Goal: Transaction & Acquisition: Download file/media

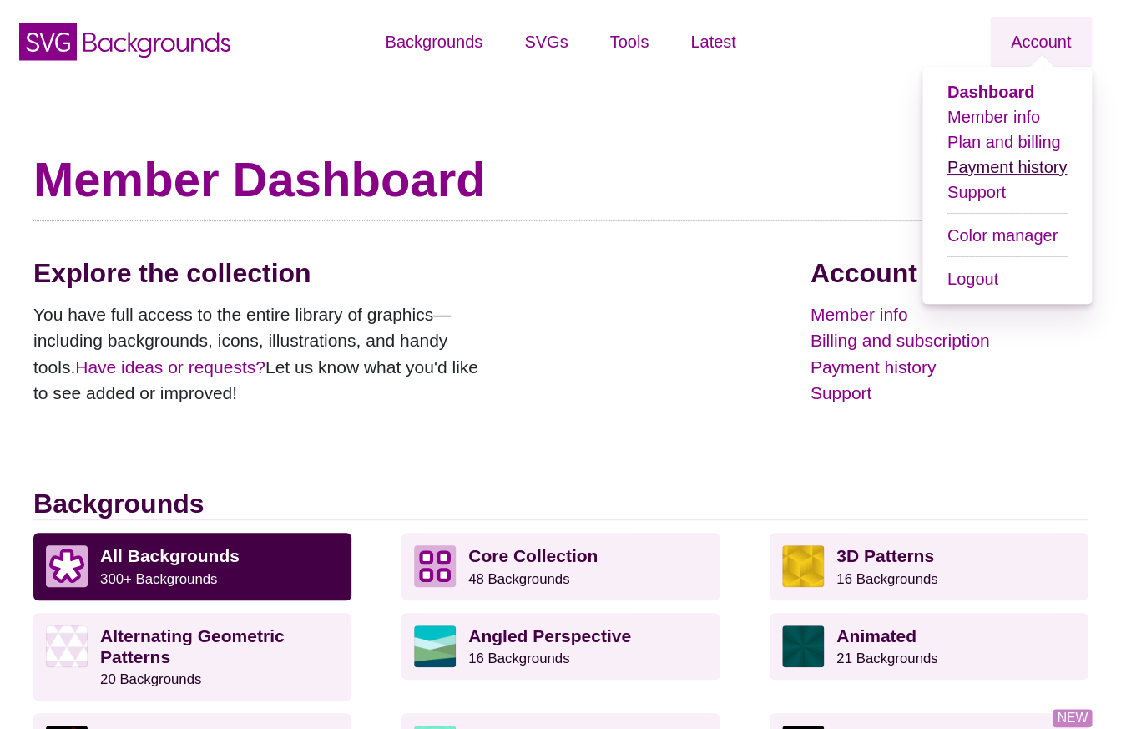
click at [982, 165] on link "Payment history" at bounding box center [1006, 167] width 119 height 18
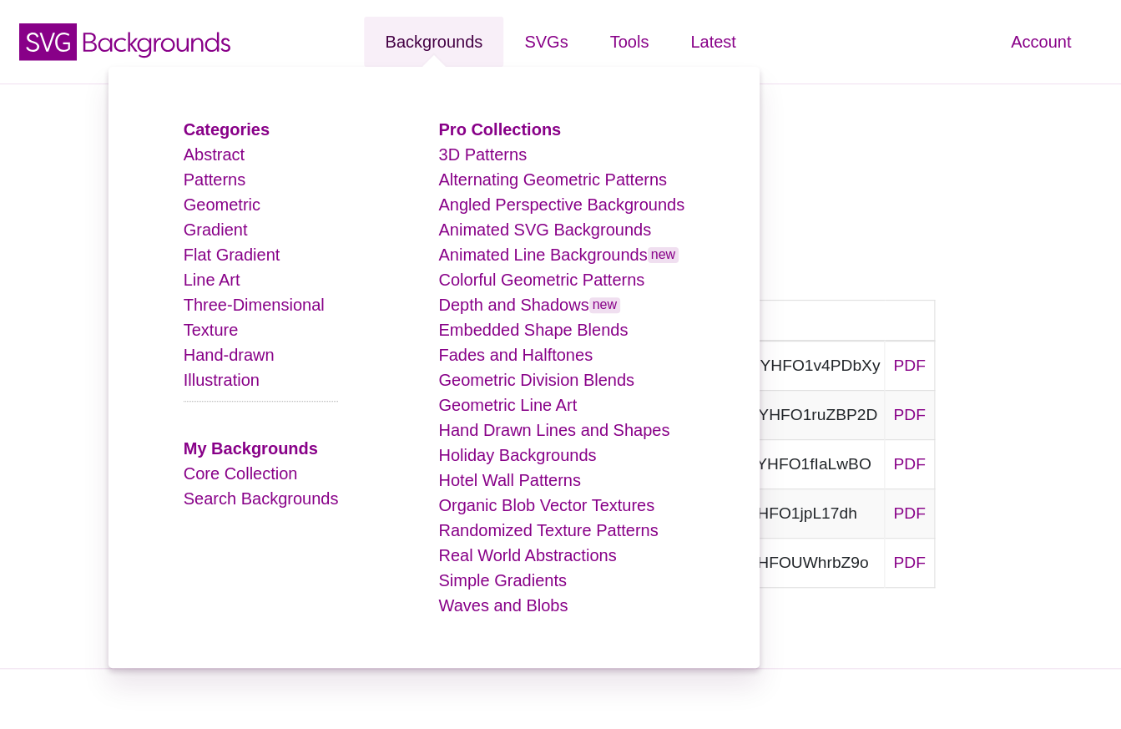
click at [477, 46] on link "Backgrounds" at bounding box center [433, 42] width 139 height 50
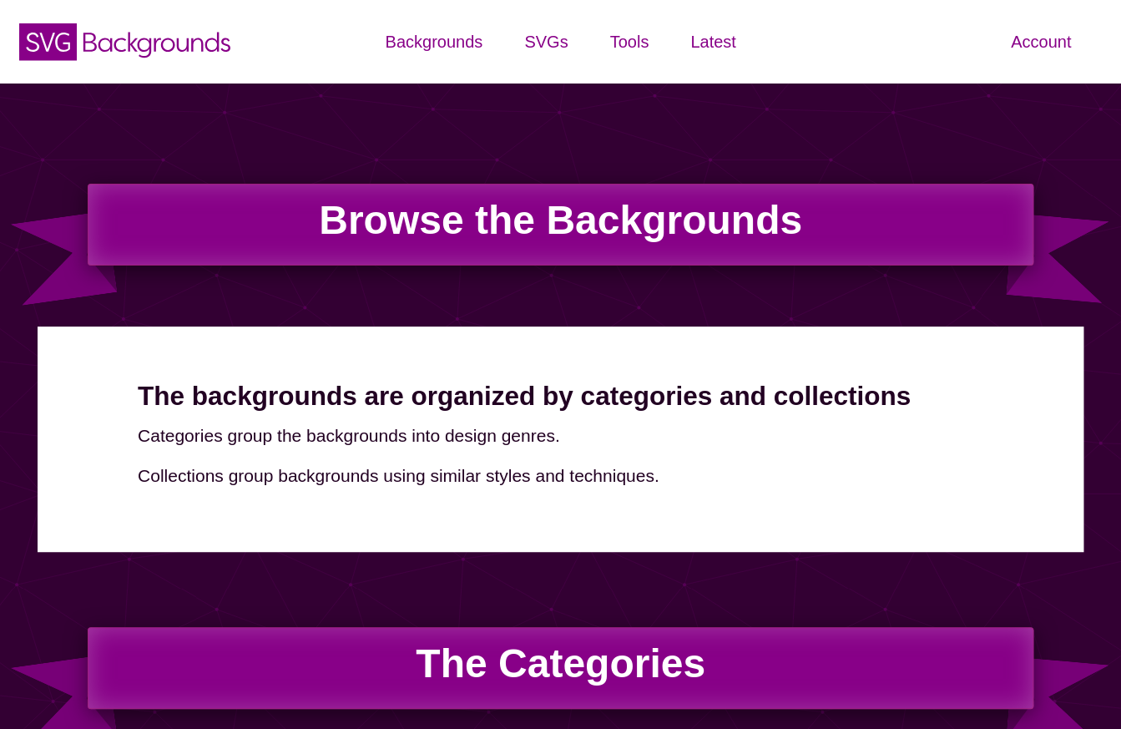
click at [643, 226] on h1 "Browse the Backgrounds" at bounding box center [561, 225] width 946 height 82
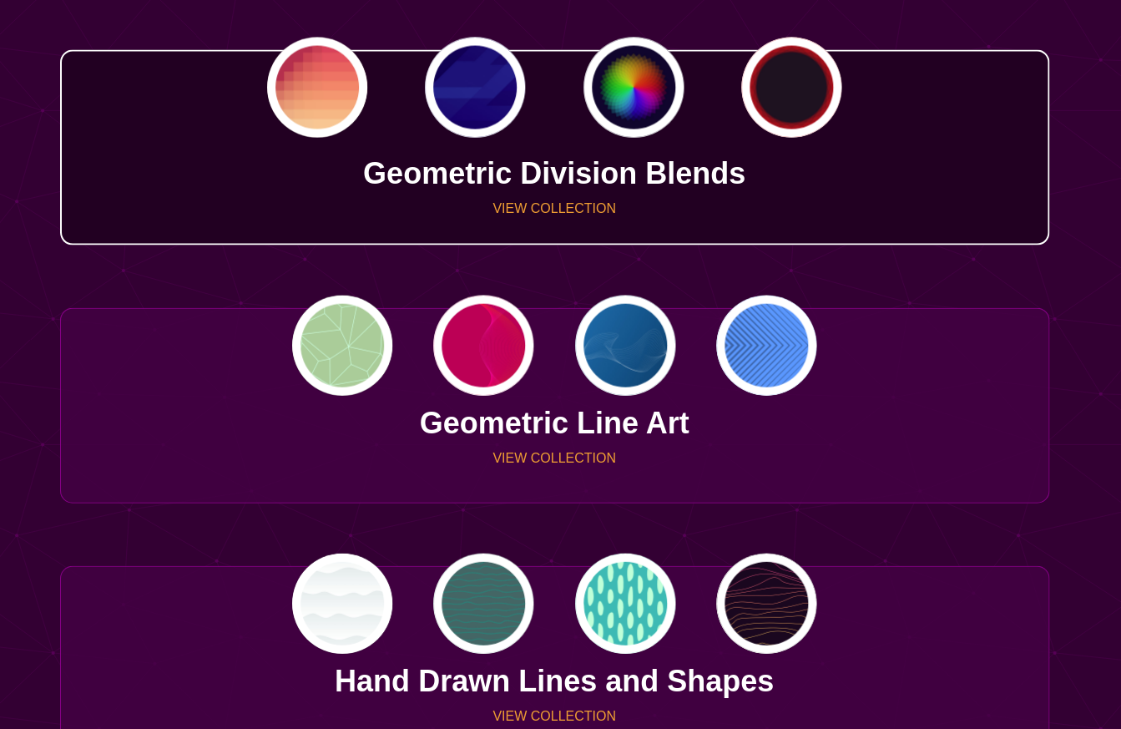
scroll to position [3386, 0]
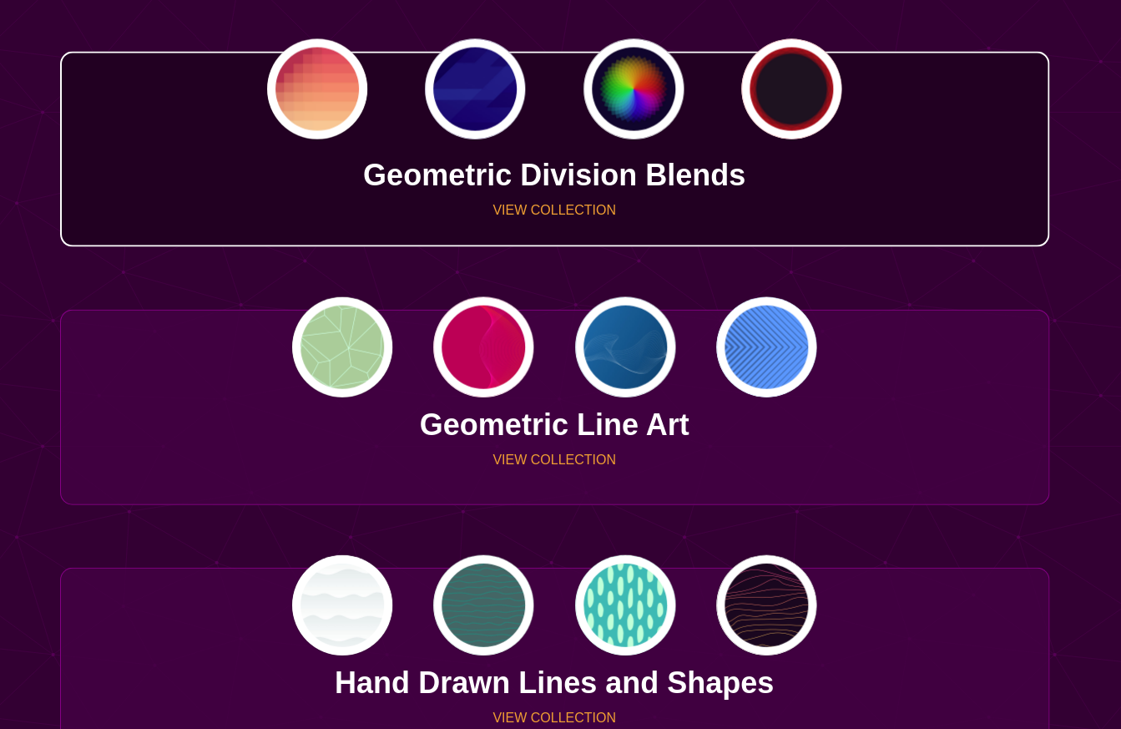
click at [624, 95] on div "PREVIEW PREVIEW PREVIEW PREVIEW" at bounding box center [554, 89] width 989 height 100
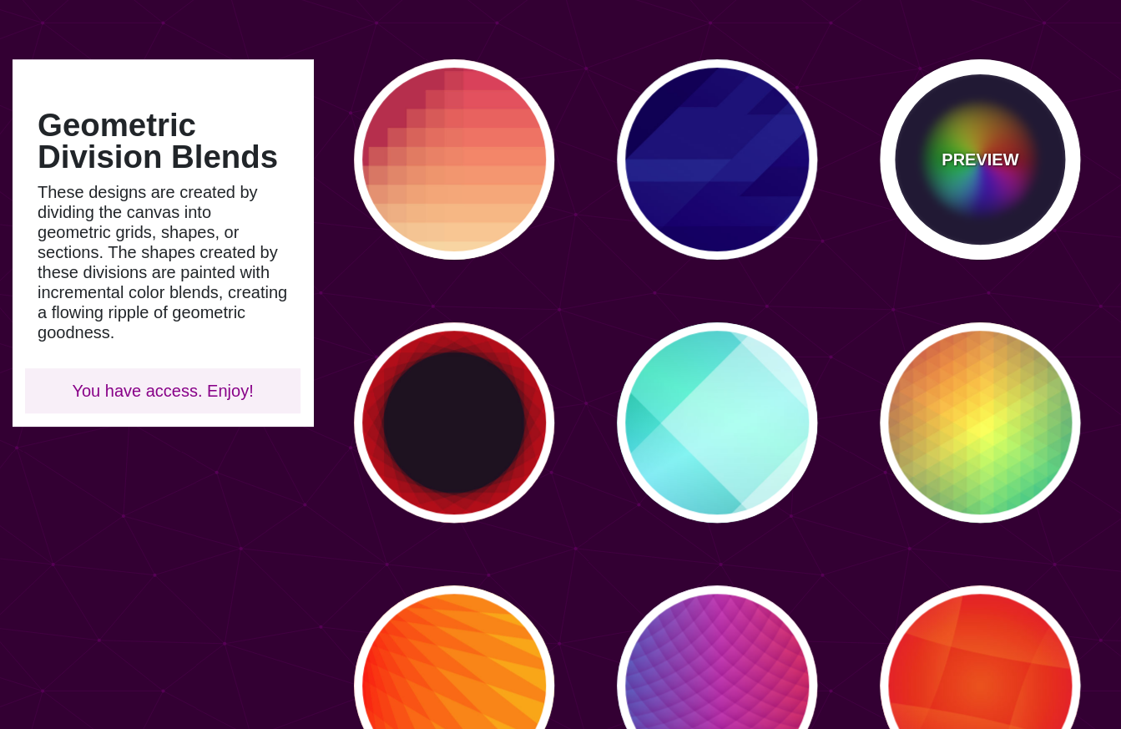
scroll to position [134, 0]
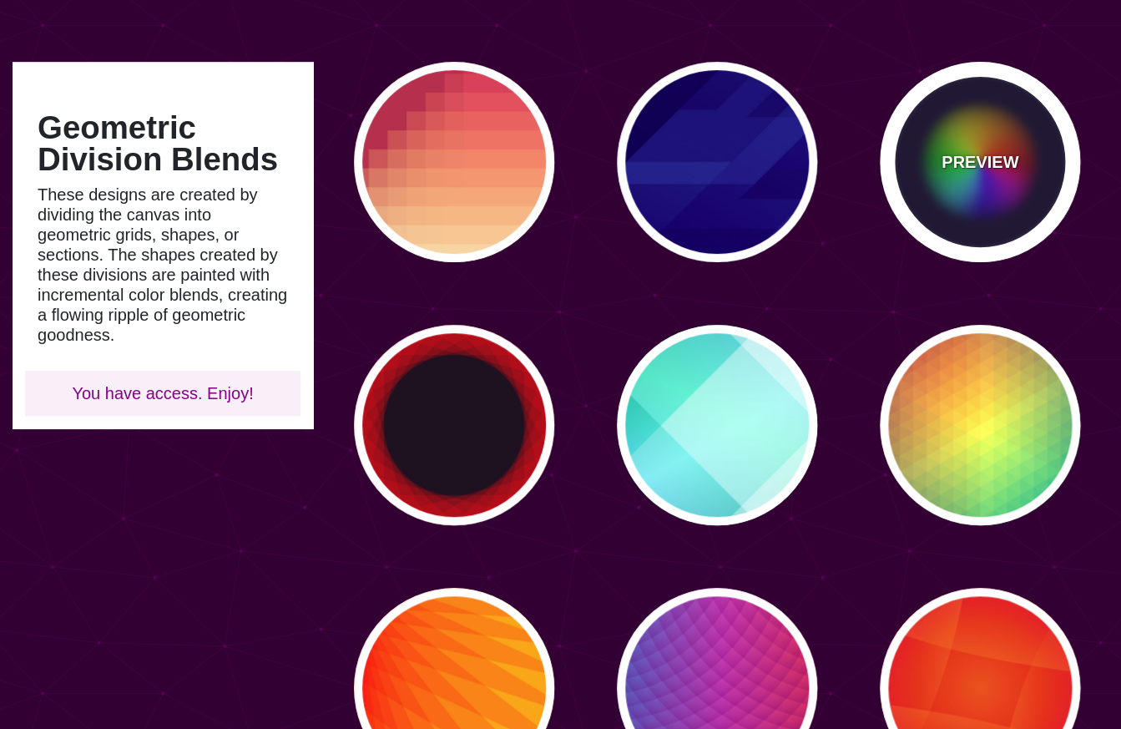
click at [992, 159] on p "PREVIEW" at bounding box center [980, 161] width 77 height 25
type input "#0C092B"
type input "#FF0000"
type input "#00DDFF"
type input "#FFFF00"
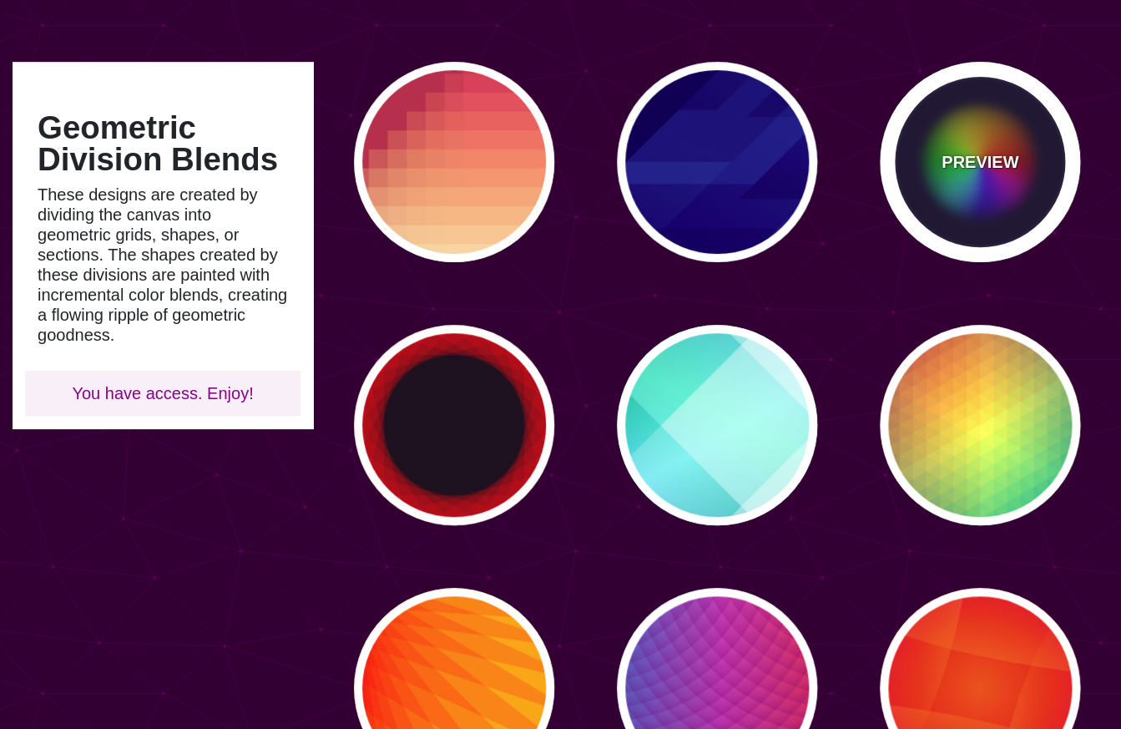
type input "0"
type input "0.2"
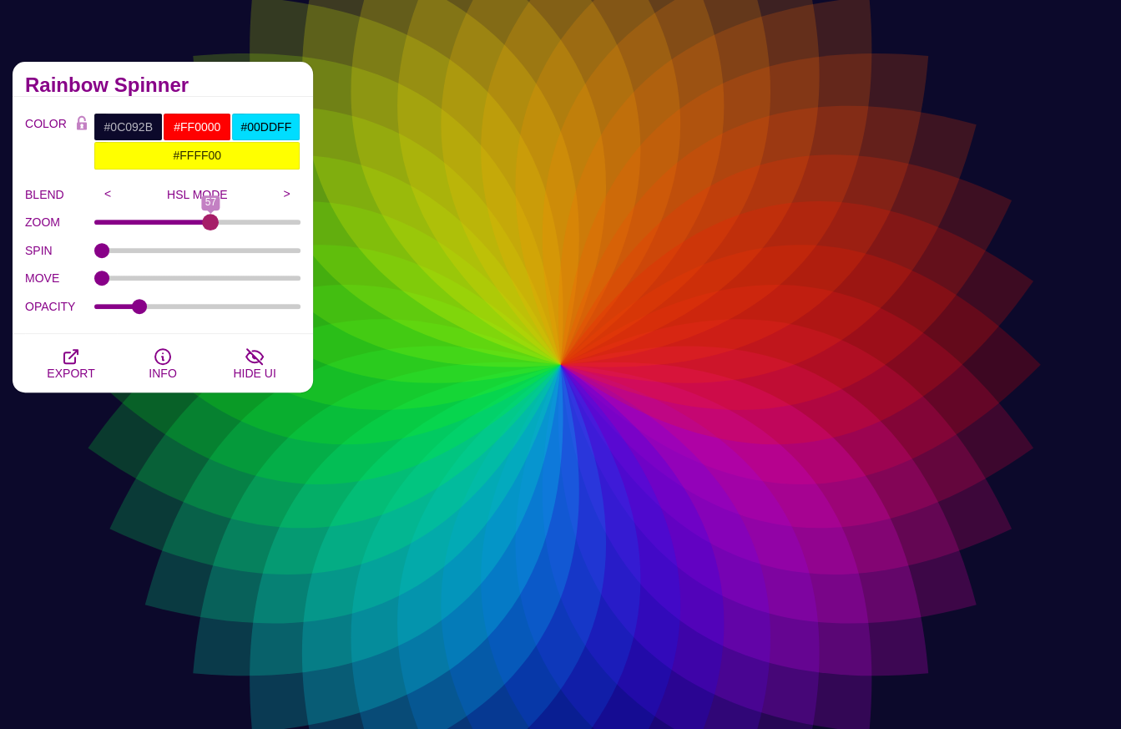
drag, startPoint x: 98, startPoint y: 224, endPoint x: 211, endPoint y: 222, distance: 113.5
click at [211, 222] on input "ZOOM" at bounding box center [197, 222] width 207 height 7
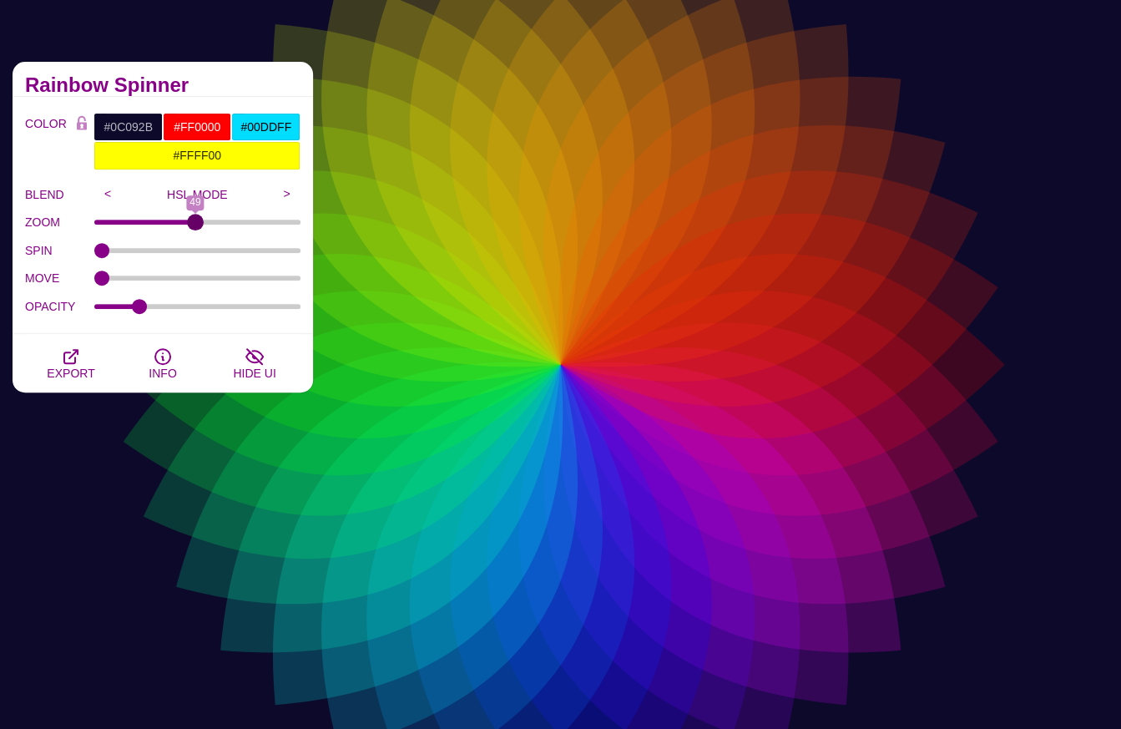
drag, startPoint x: 212, startPoint y: 222, endPoint x: 174, endPoint y: 230, distance: 38.3
type input "49"
click at [195, 220] on input "ZOOM" at bounding box center [197, 222] width 207 height 7
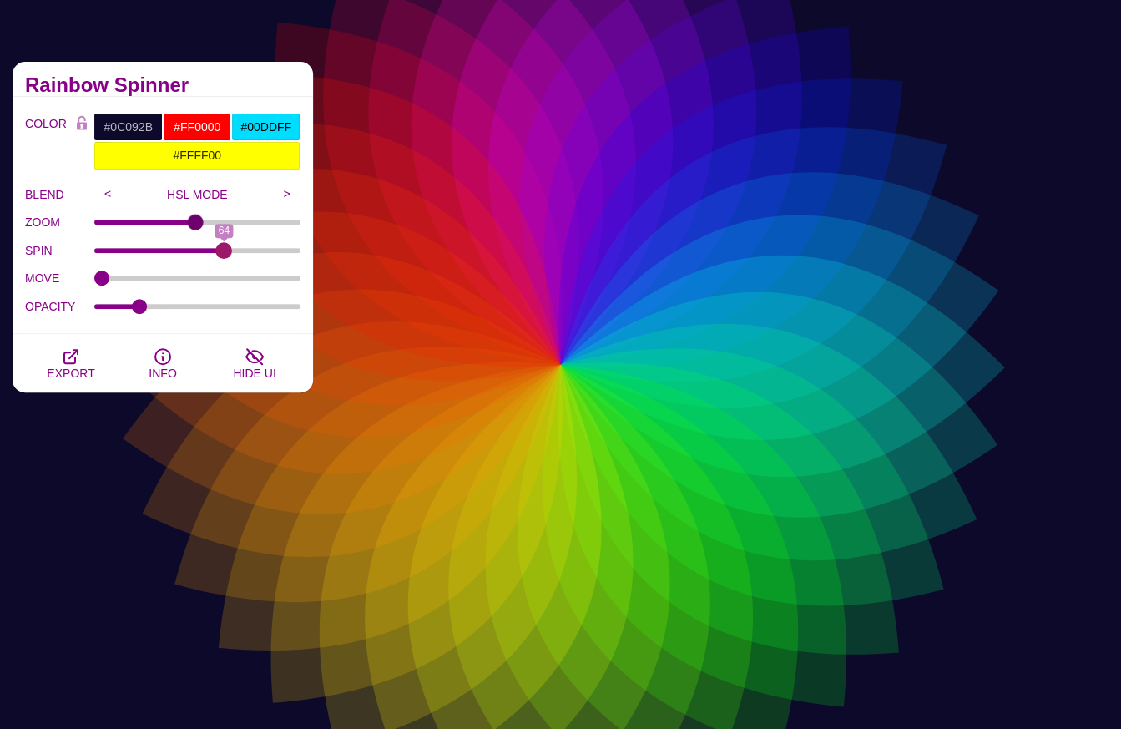
drag, startPoint x: 103, startPoint y: 251, endPoint x: 224, endPoint y: 241, distance: 121.4
type input "64"
click at [225, 247] on input "SPIN" at bounding box center [197, 250] width 207 height 7
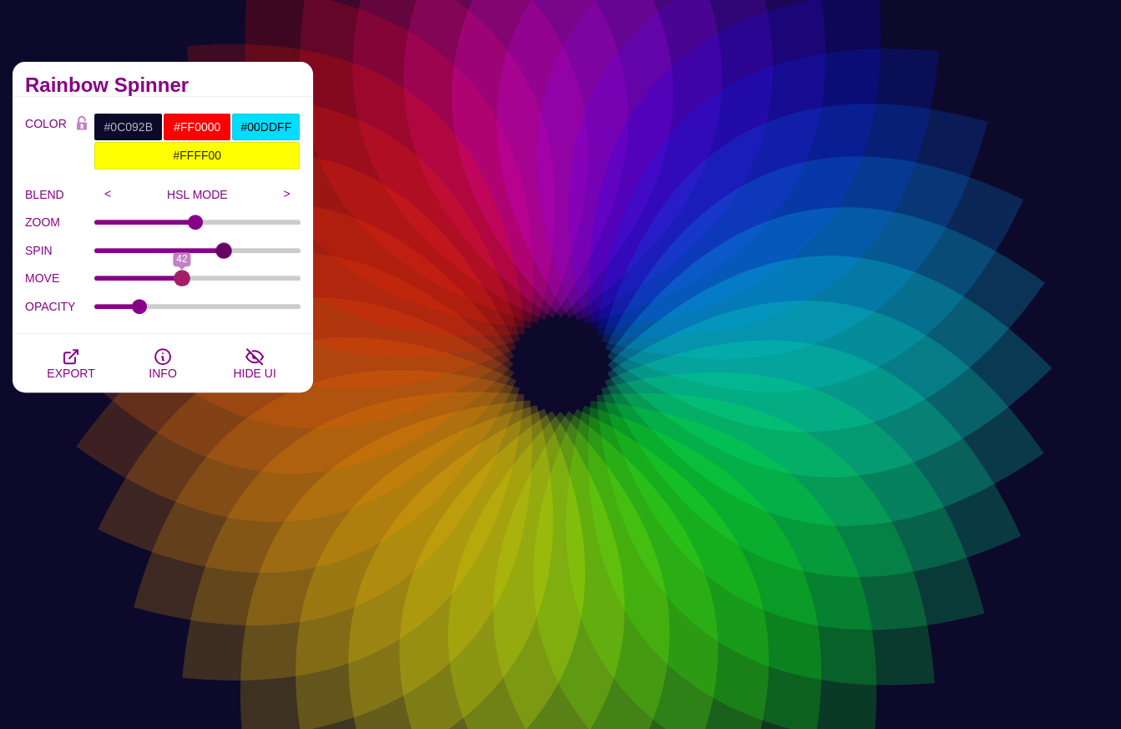
drag, startPoint x: 102, startPoint y: 278, endPoint x: 181, endPoint y: 270, distance: 79.7
type input "42"
click at [181, 275] on input "MOVE" at bounding box center [197, 278] width 207 height 7
drag, startPoint x: 181, startPoint y: 270, endPoint x: 125, endPoint y: 268, distance: 56.0
click at [125, 268] on div "MOVE 42" at bounding box center [162, 279] width 275 height 28
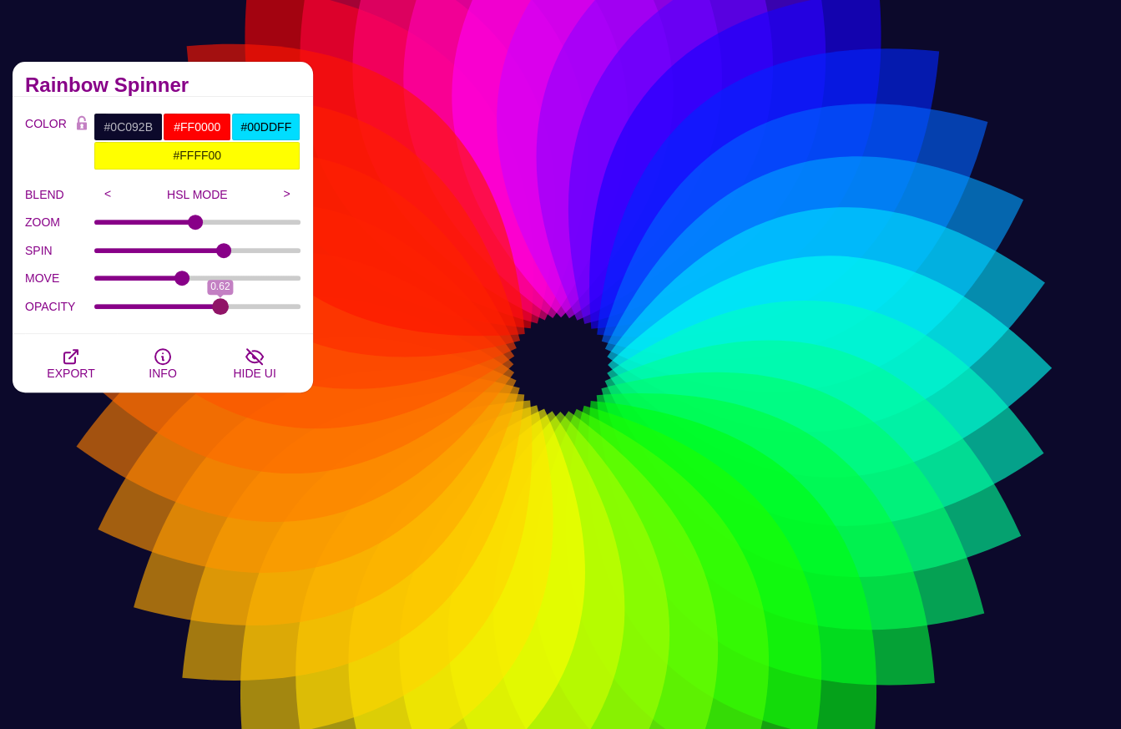
drag, startPoint x: 164, startPoint y: 306, endPoint x: 220, endPoint y: 302, distance: 55.2
click at [220, 303] on input "OPACITY" at bounding box center [197, 306] width 207 height 7
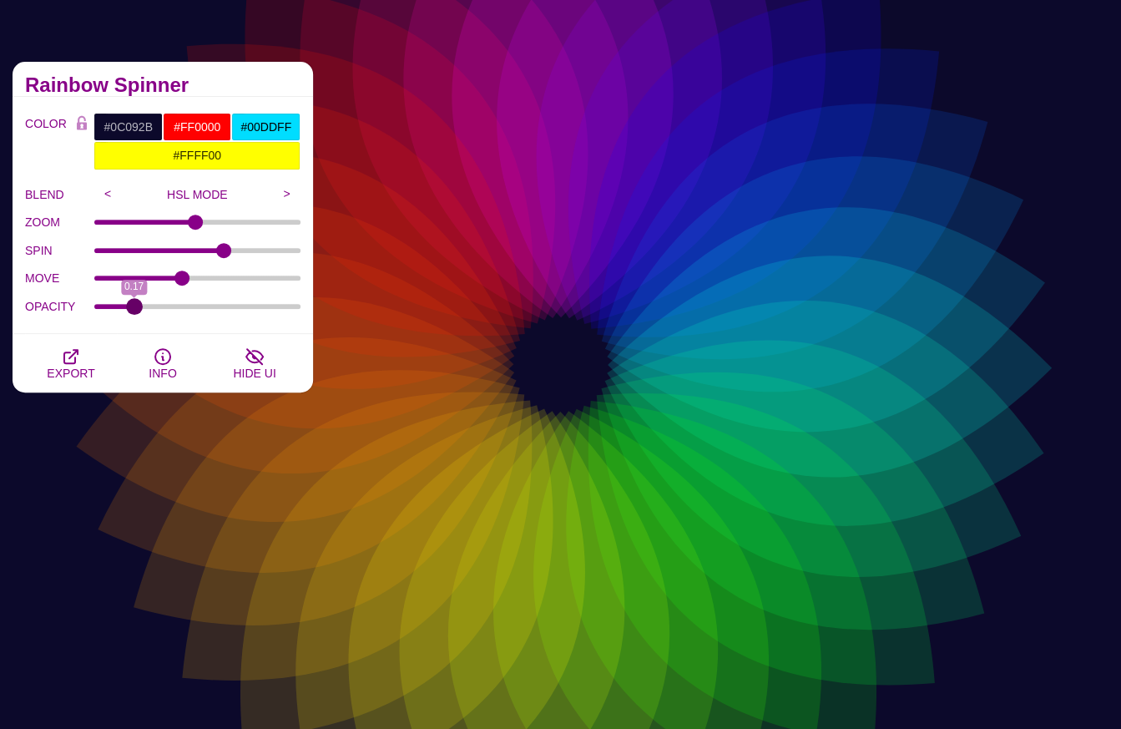
drag, startPoint x: 220, startPoint y: 302, endPoint x: 134, endPoint y: 296, distance: 86.2
type input "0.17"
click at [134, 303] on input "OPACITY" at bounding box center [197, 306] width 207 height 7
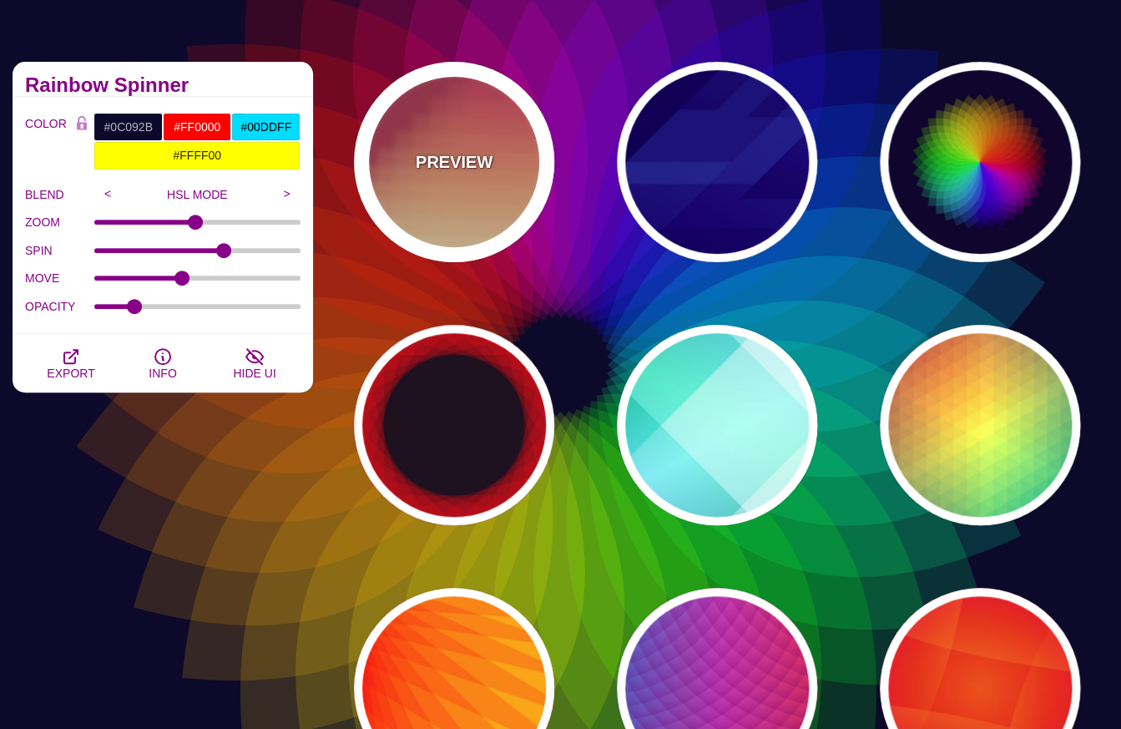
click at [467, 210] on div "PREVIEW" at bounding box center [454, 162] width 200 height 200
type input "#BA324B"
type input "#FF4567"
type input "#FFF5C7"
type input "#FFFFFF"
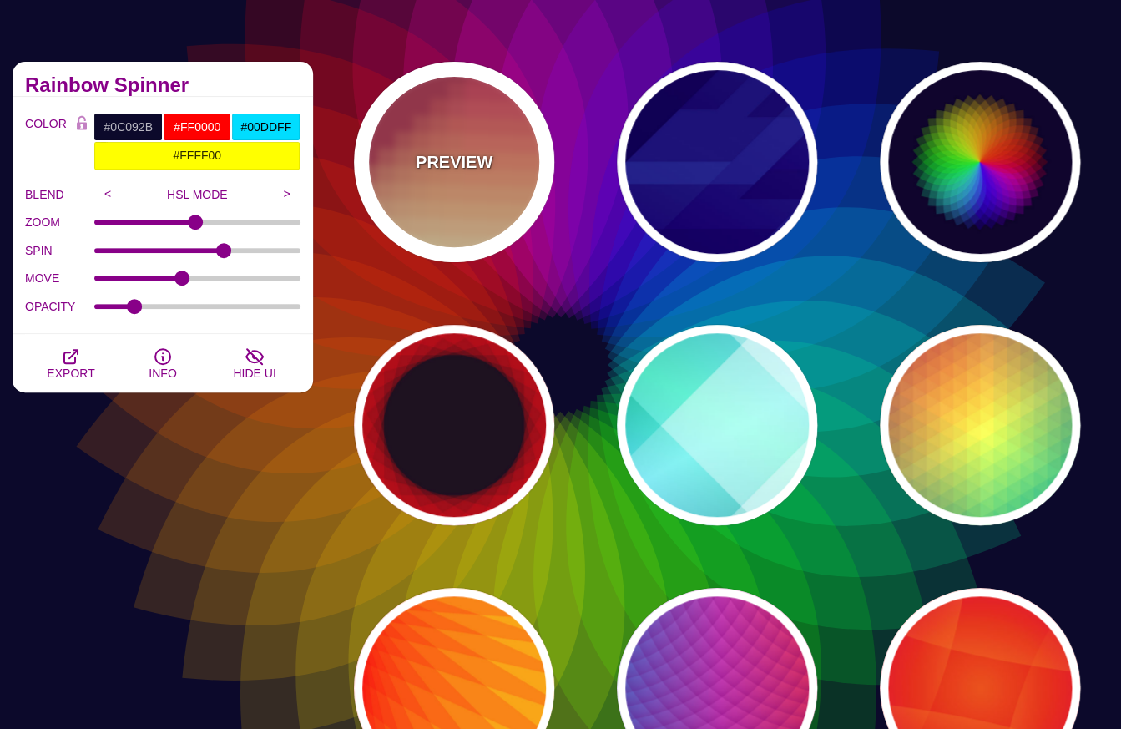
type input "0"
type input "0.3"
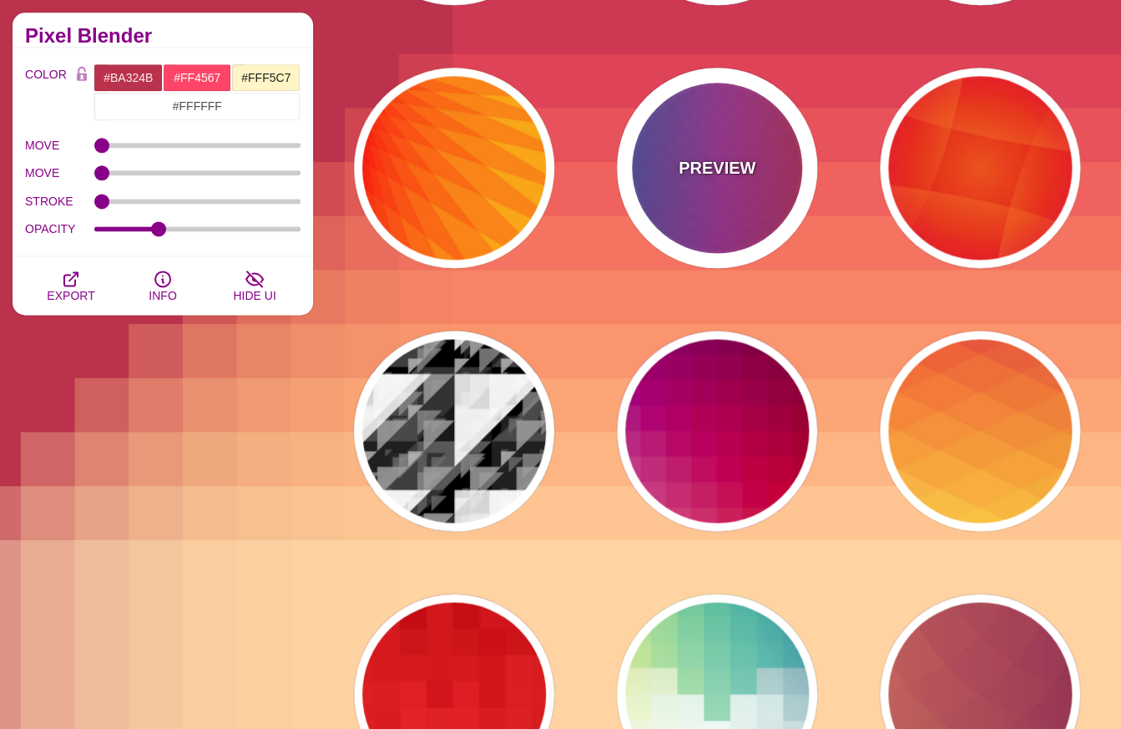
scroll to position [659, 0]
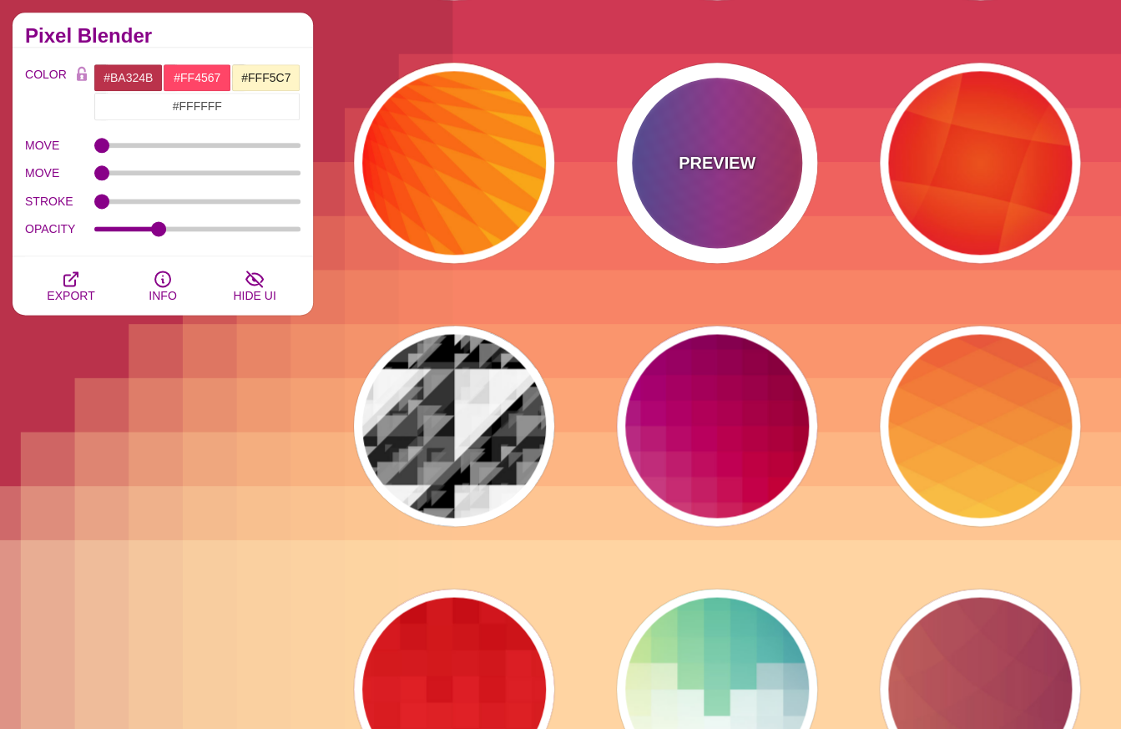
click at [729, 174] on p "PREVIEW" at bounding box center [717, 162] width 77 height 25
type input "#FF3333"
type input "#1884D6"
type input "#690067"
type input "1"
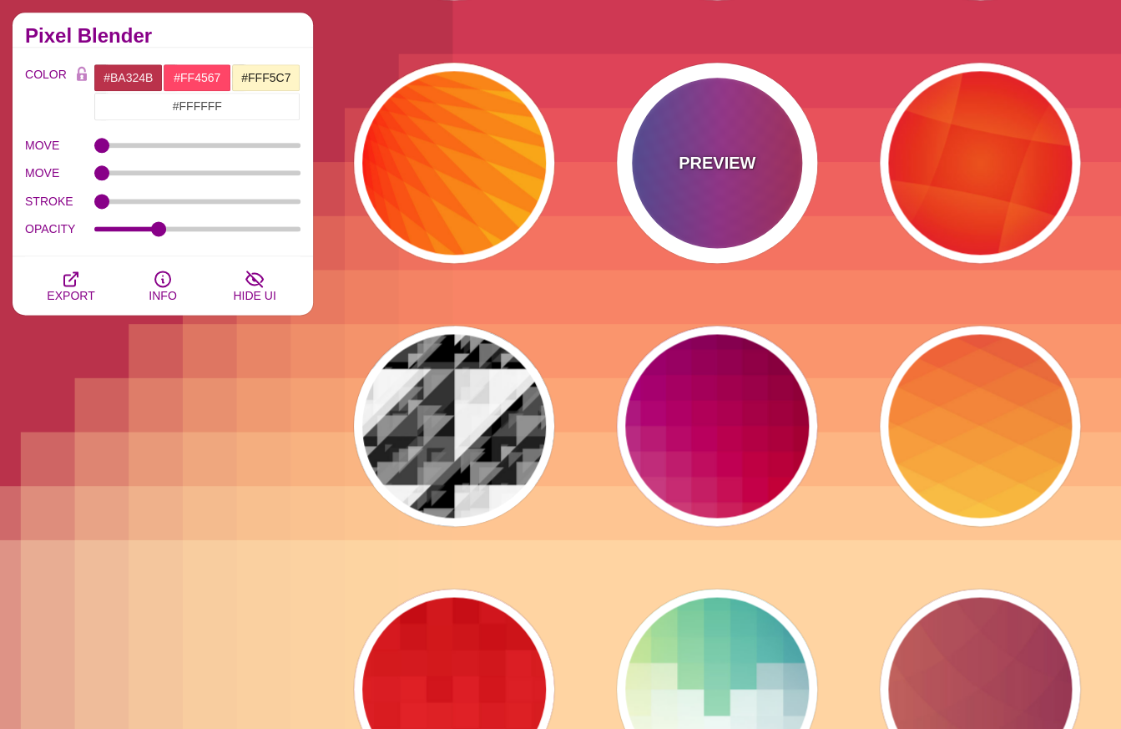
type input "1"
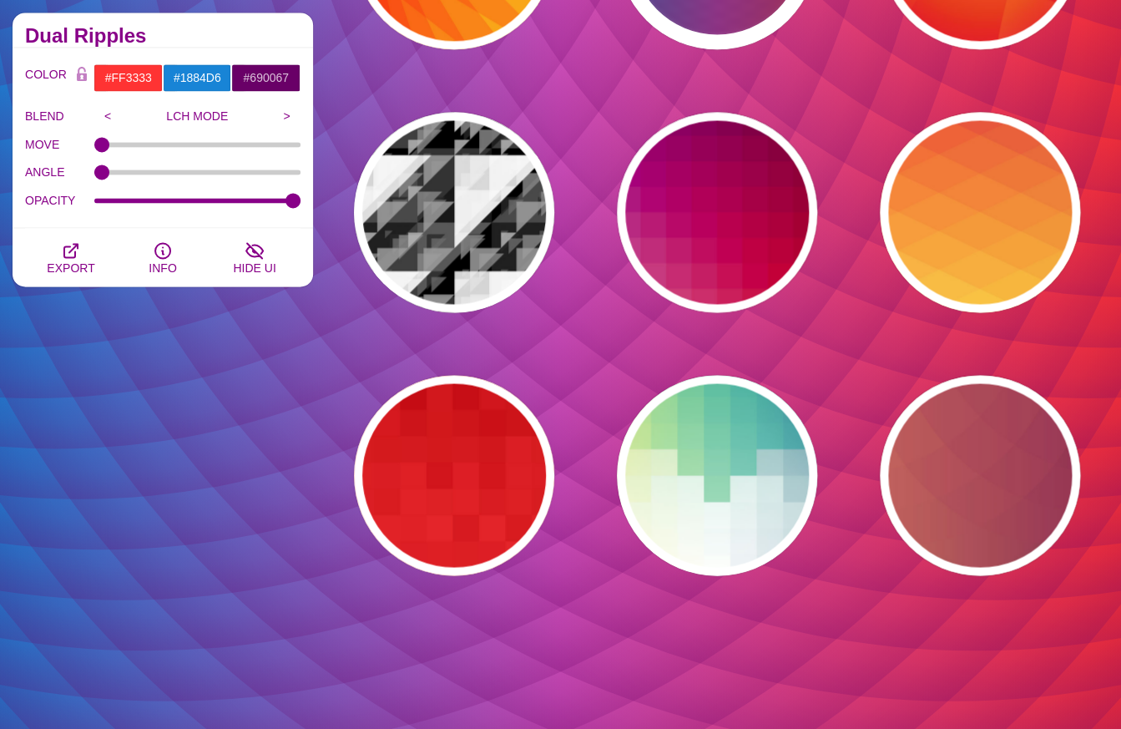
scroll to position [878, 0]
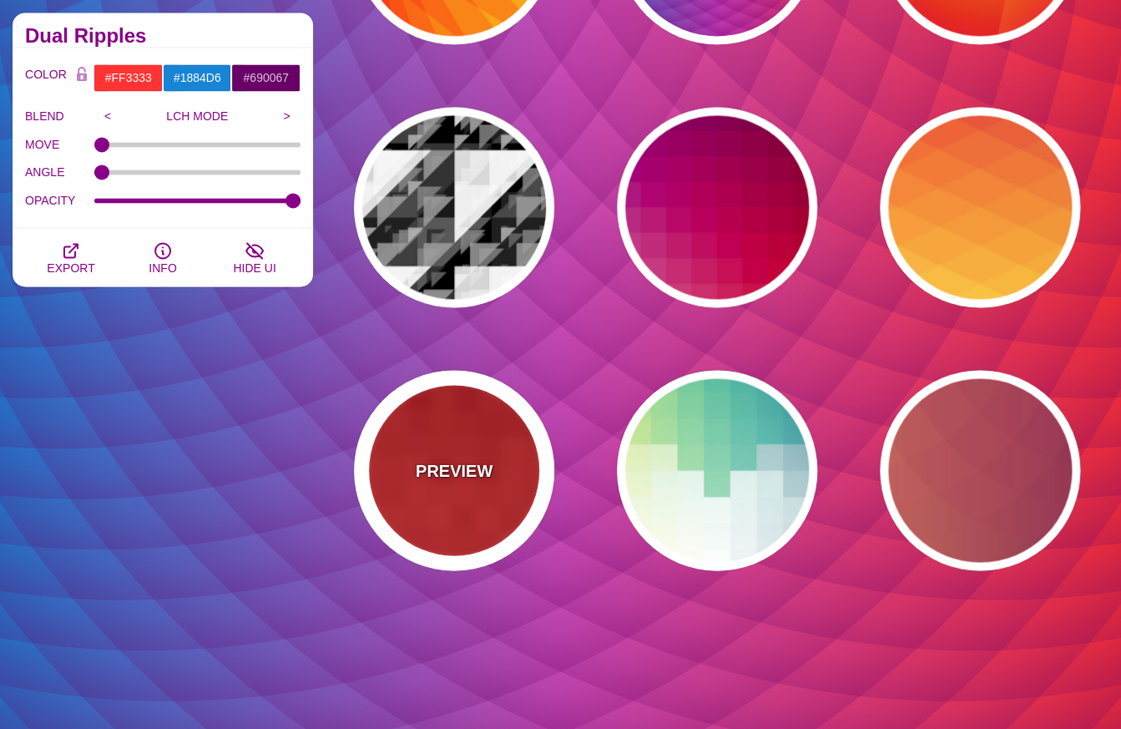
click at [472, 434] on div "PREVIEW" at bounding box center [454, 470] width 200 height 200
type input "#BB0000"
type input "#FF3333"
type input "0"
type input "100"
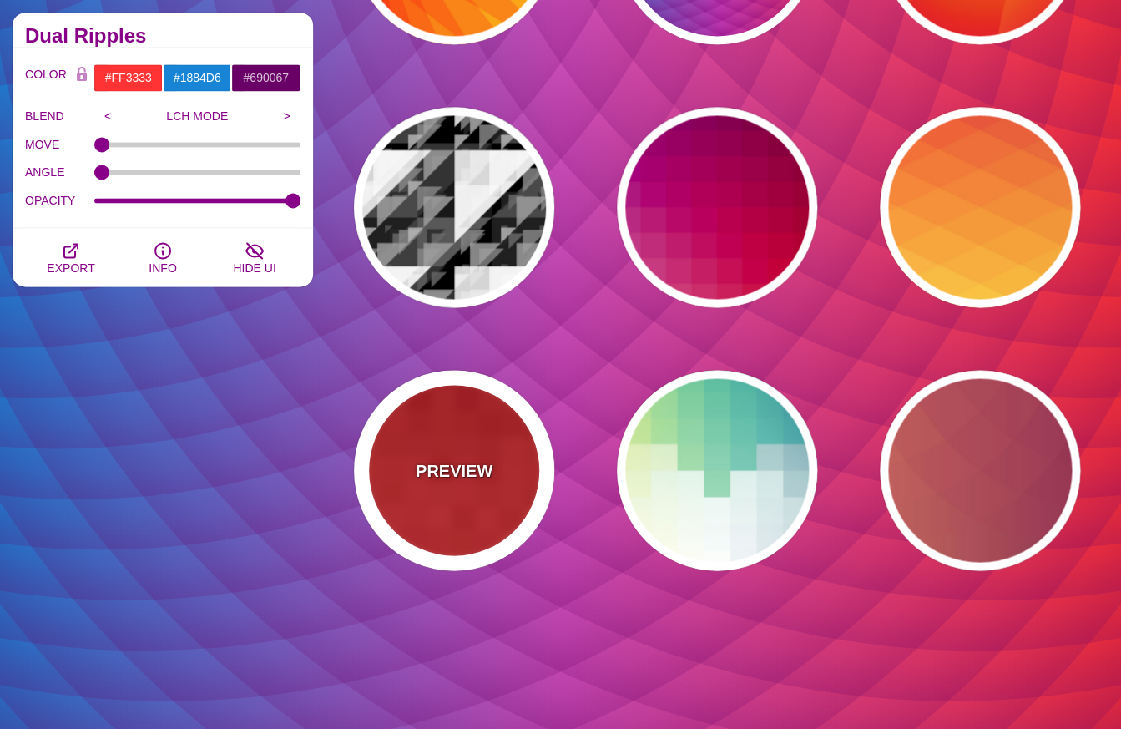
type input "100"
type input "0.5"
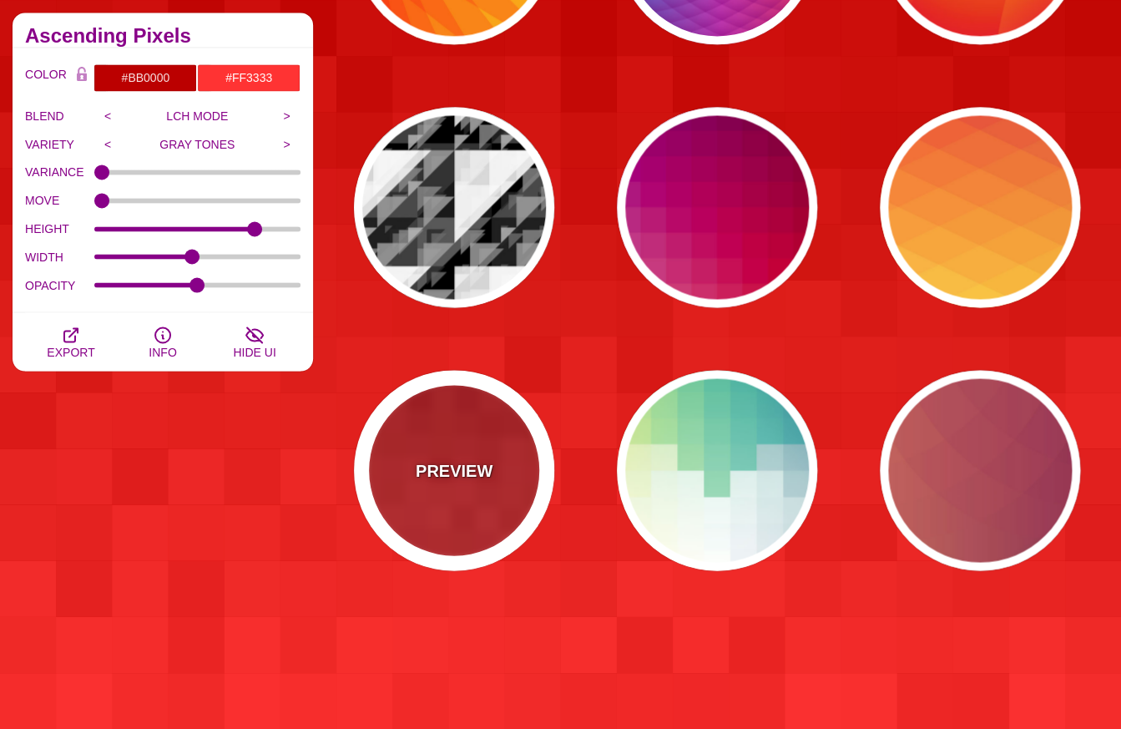
scroll to position [880, 0]
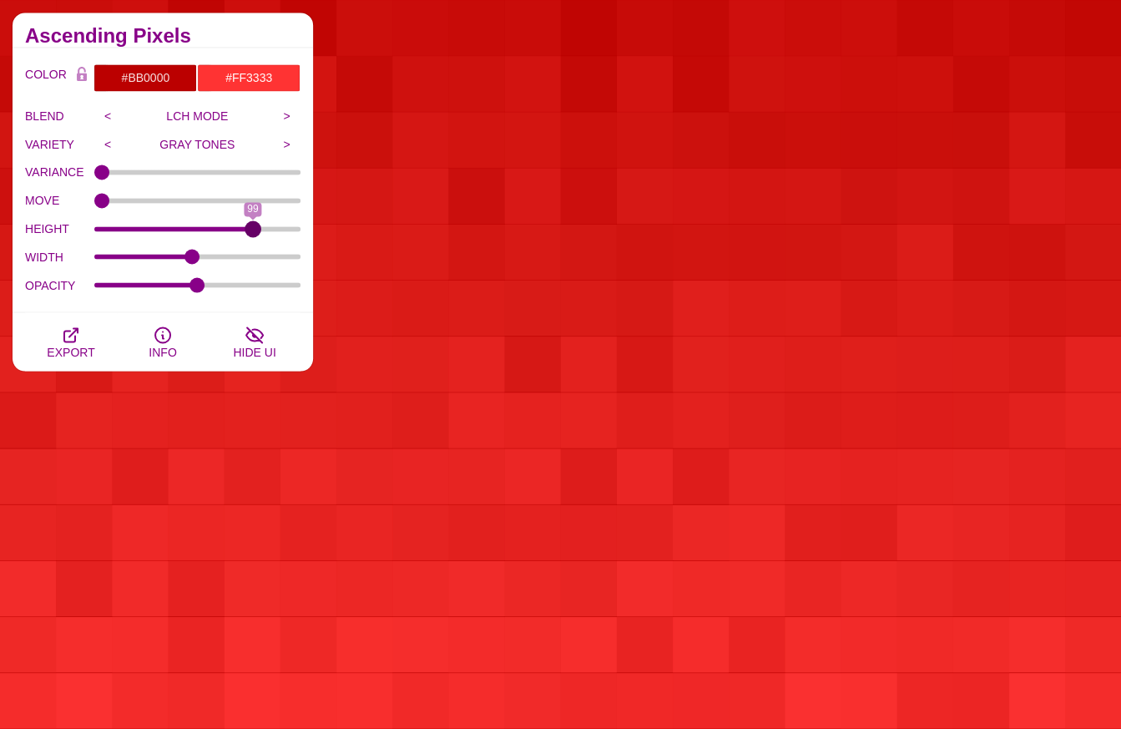
type input "99"
click at [254, 225] on input "HEIGHT" at bounding box center [197, 228] width 207 height 7
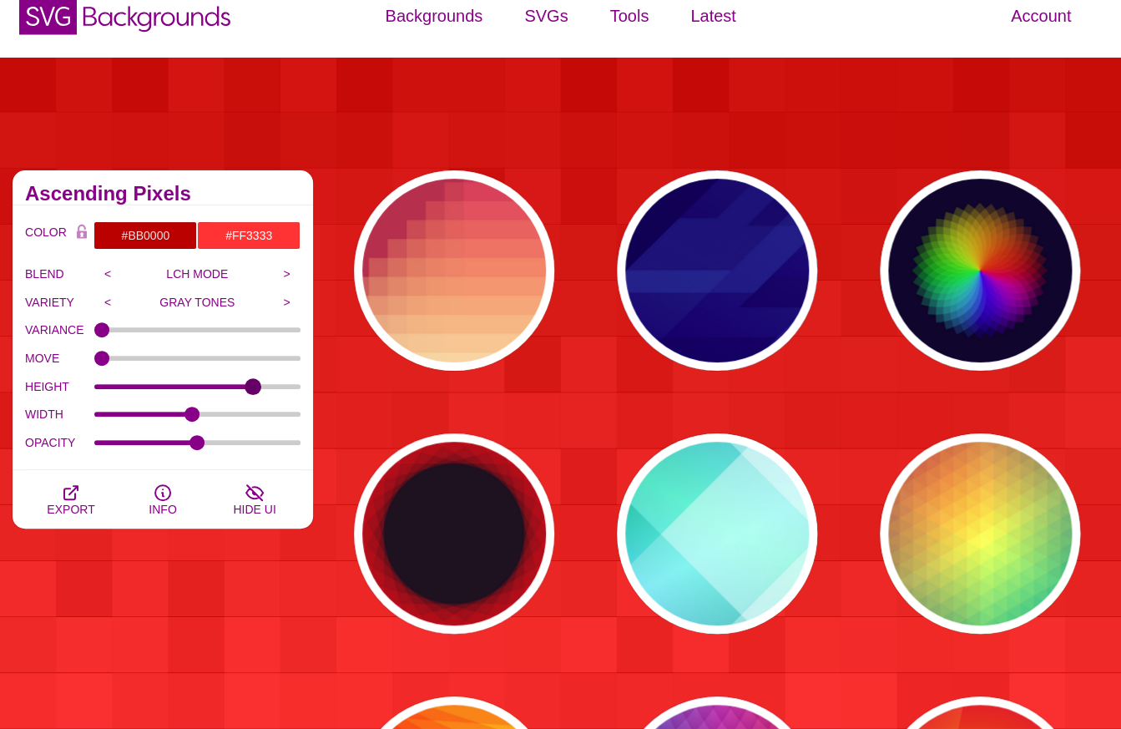
scroll to position [0, 0]
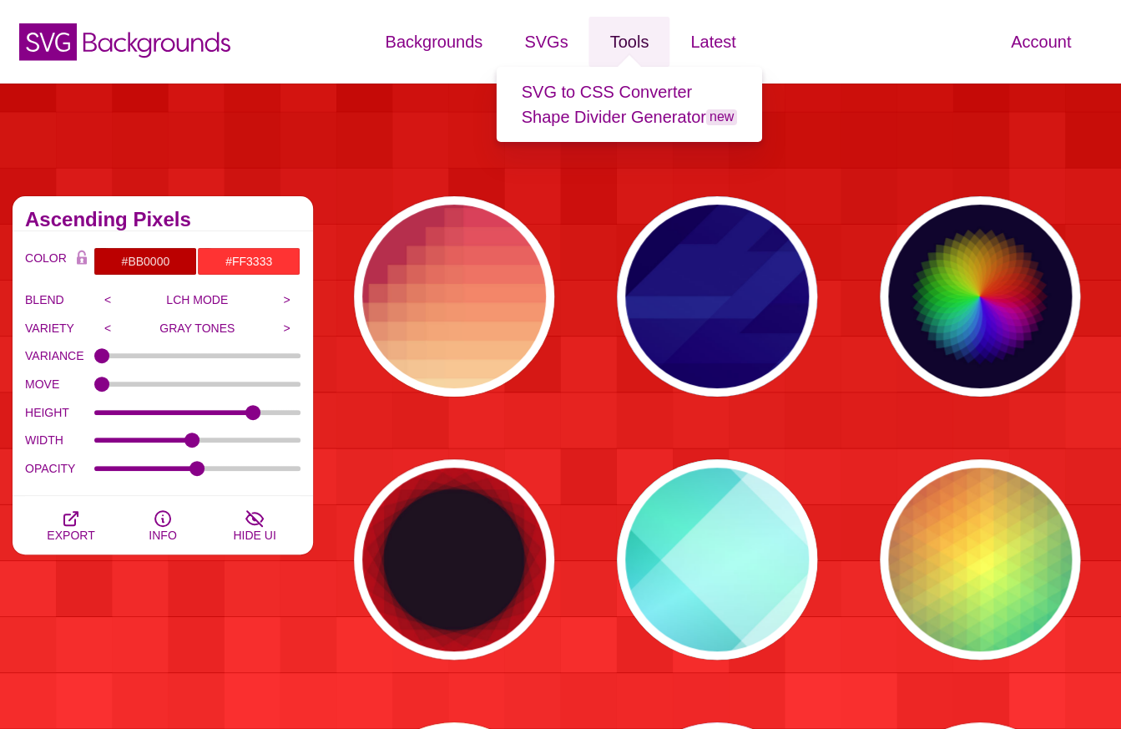
click at [628, 43] on link "Tools" at bounding box center [628, 42] width 81 height 50
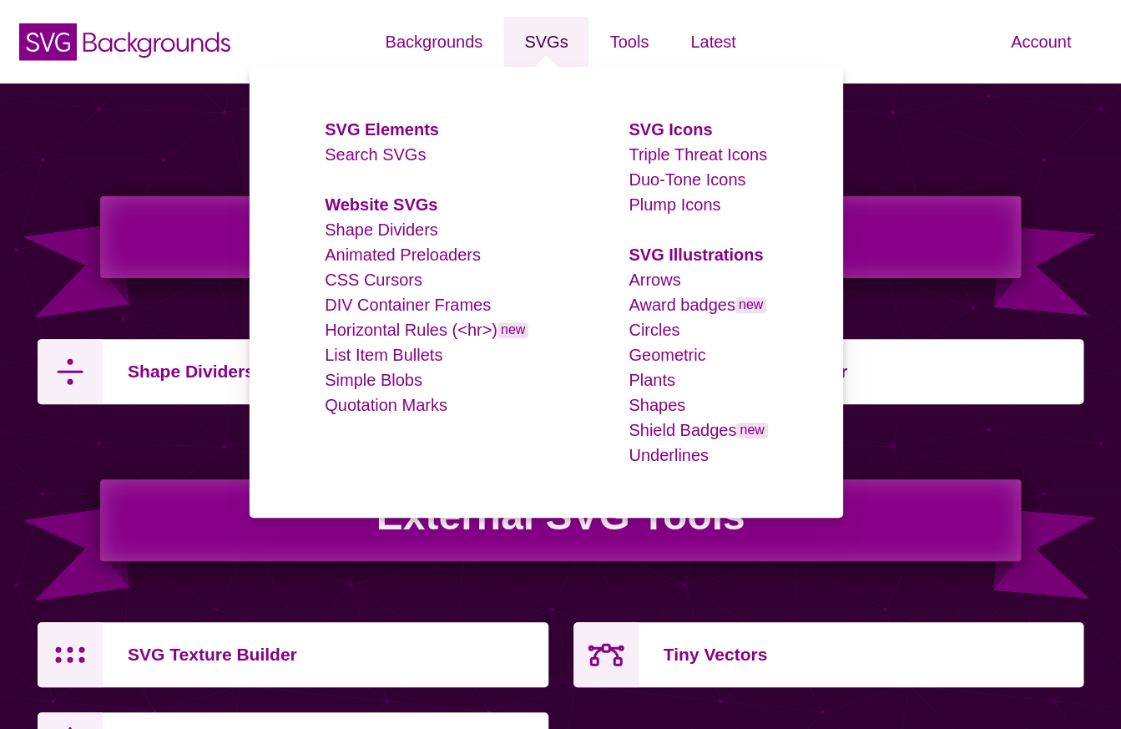
click at [549, 48] on link "SVGs" at bounding box center [545, 42] width 85 height 50
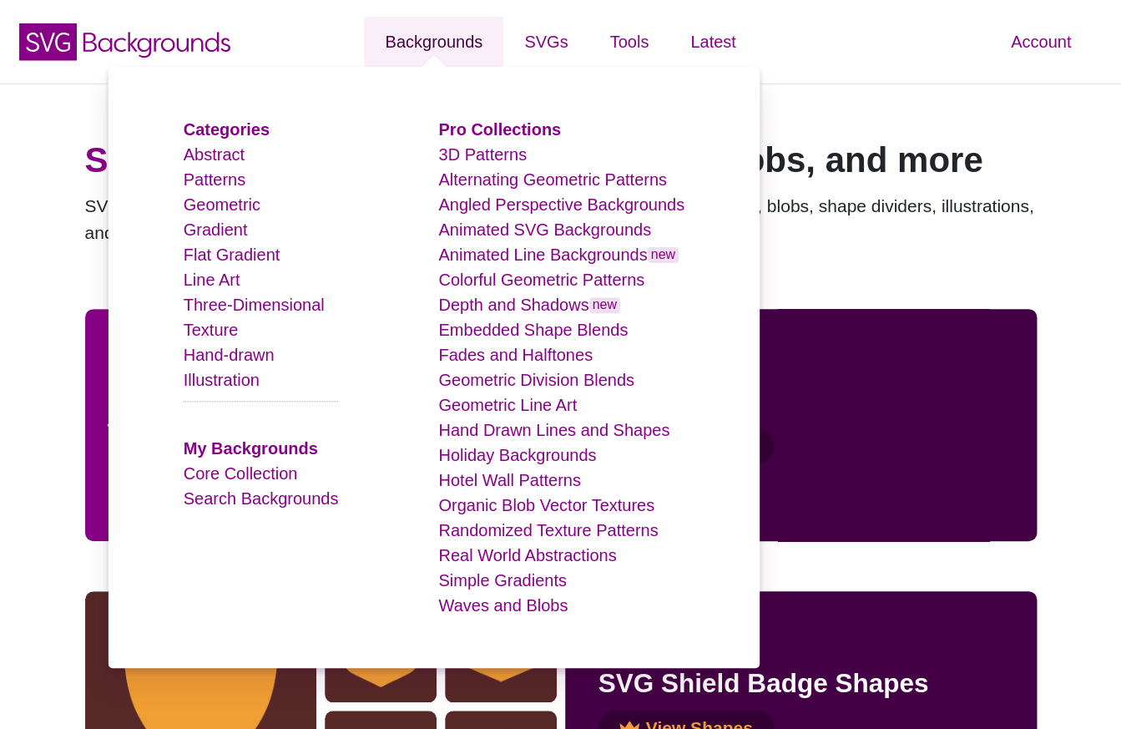
click at [460, 35] on link "Backgrounds" at bounding box center [433, 42] width 139 height 50
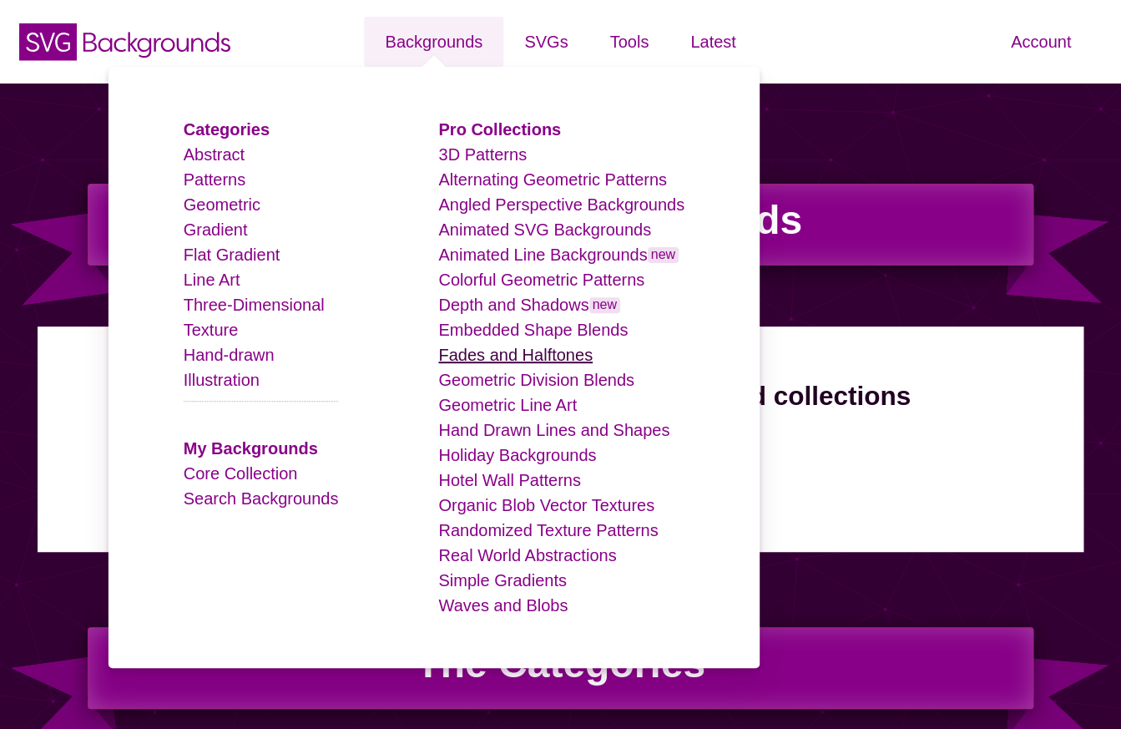
click at [456, 352] on link "Fades and Halftones" at bounding box center [515, 355] width 154 height 18
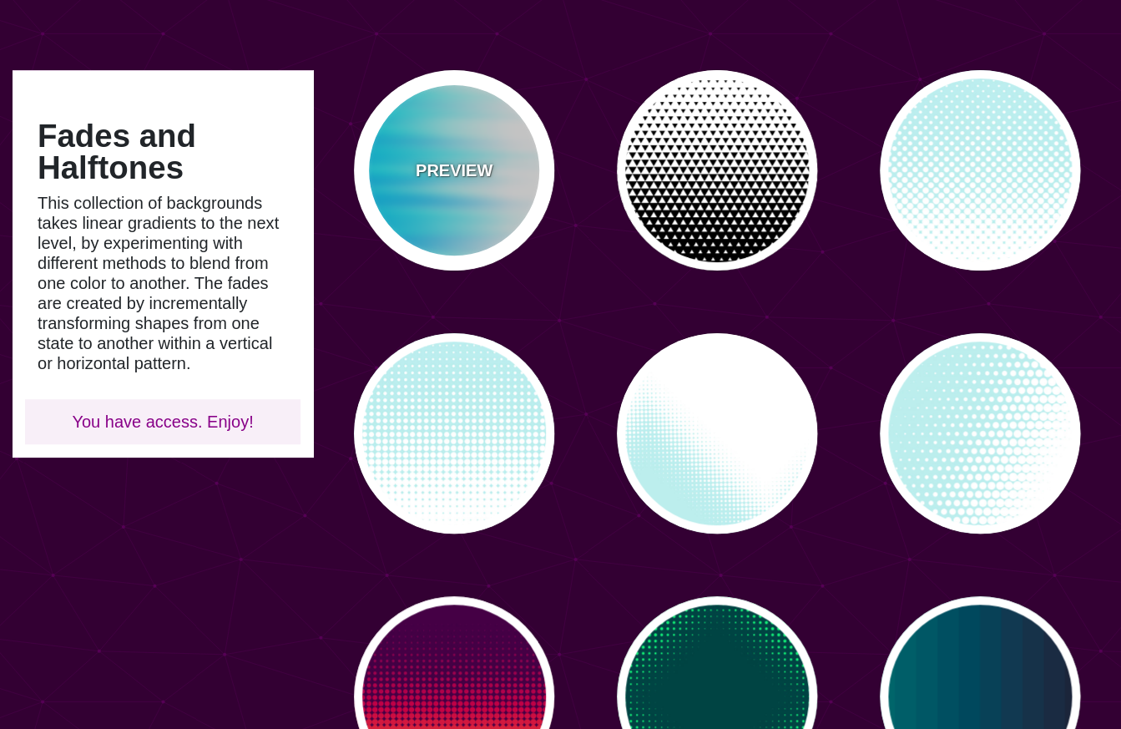
scroll to position [125, 0]
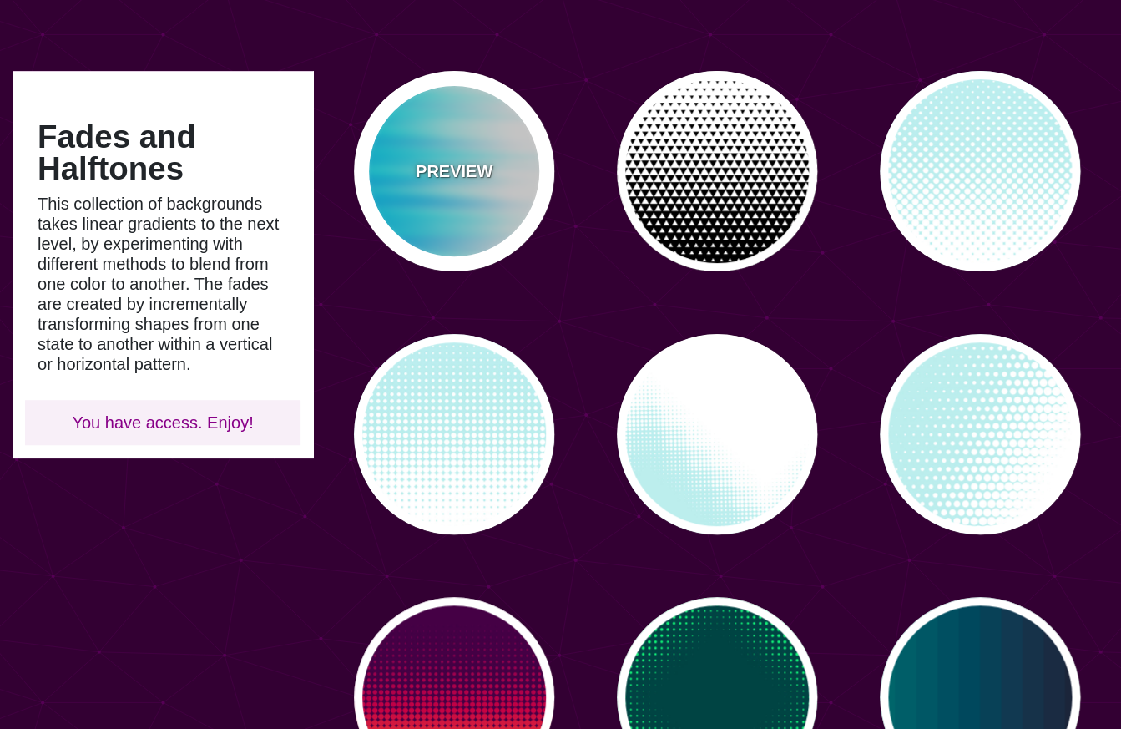
click at [442, 217] on div "PREVIEW" at bounding box center [454, 171] width 200 height 200
type input "#FFFFFF"
type input "#0099FF"
type input "#00FFFF"
type input "0"
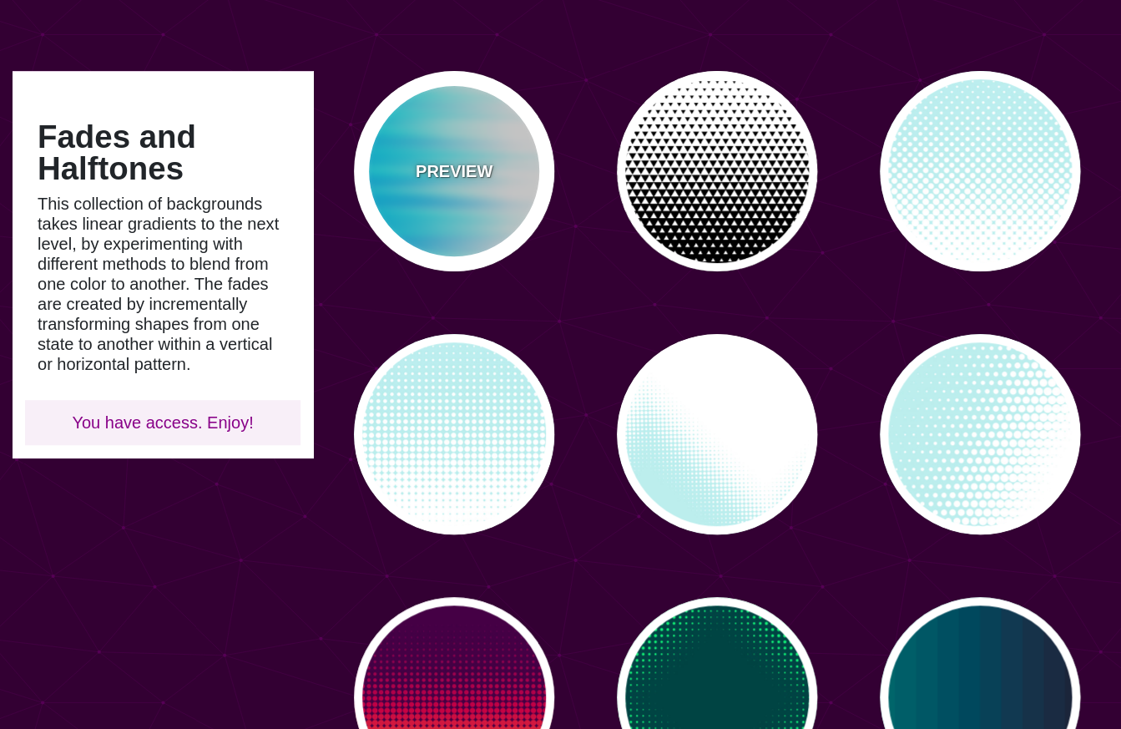
type input "0"
type input "0.5"
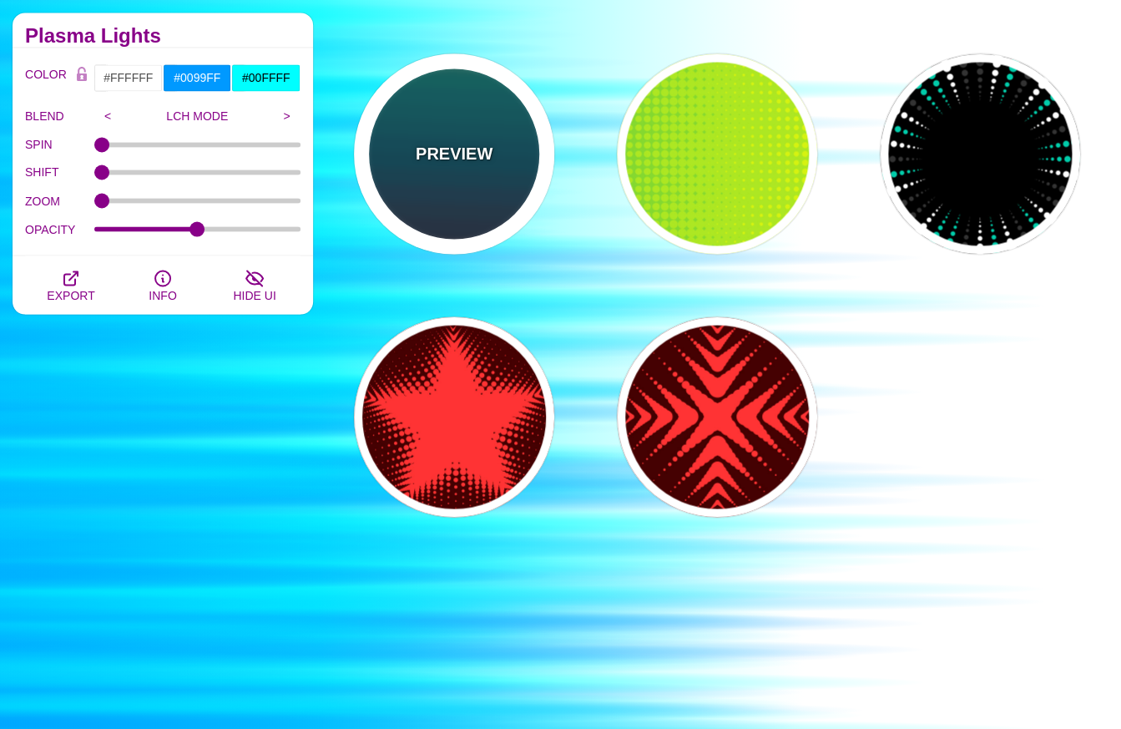
scroll to position [934, 0]
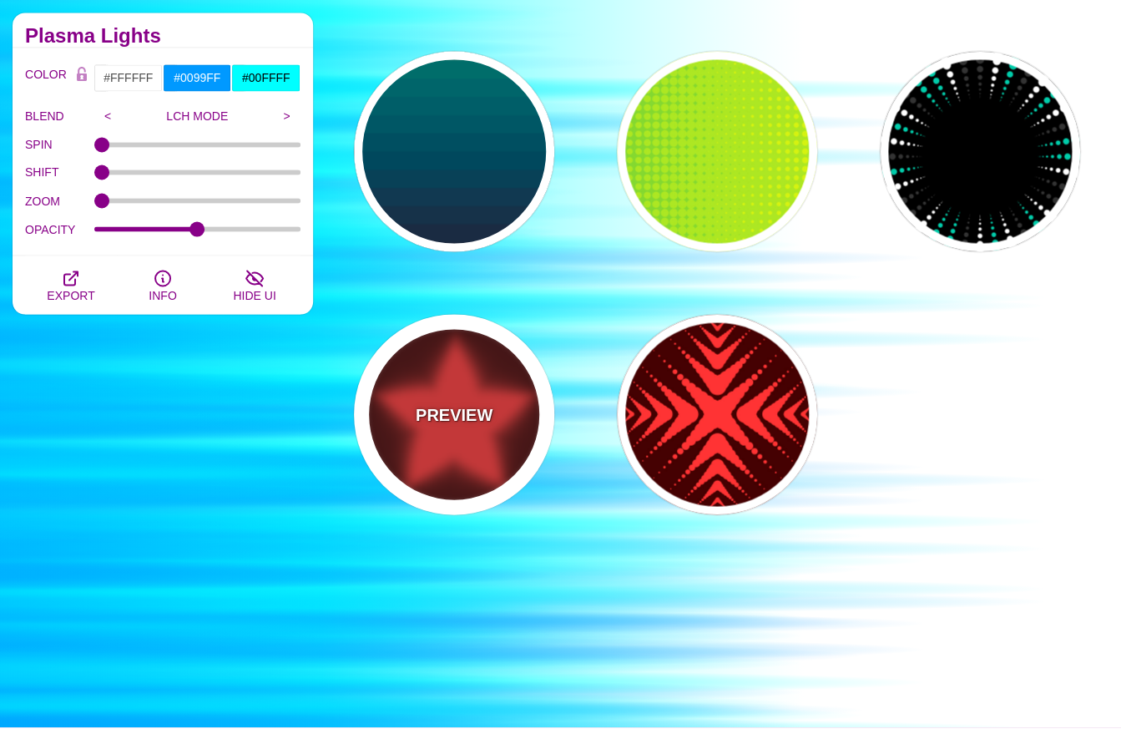
click at [453, 381] on div "PREVIEW" at bounding box center [454, 414] width 200 height 200
type input "#440000"
type input "#FF3333"
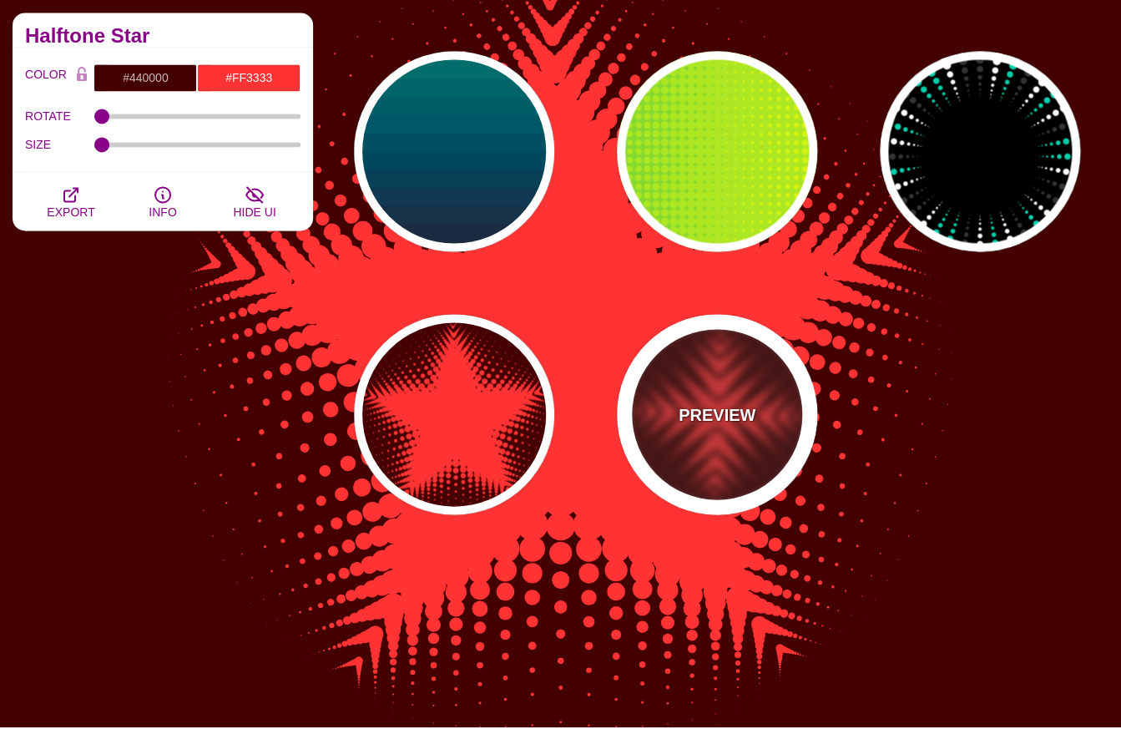
click at [690, 393] on div "PREVIEW" at bounding box center [717, 414] width 200 height 200
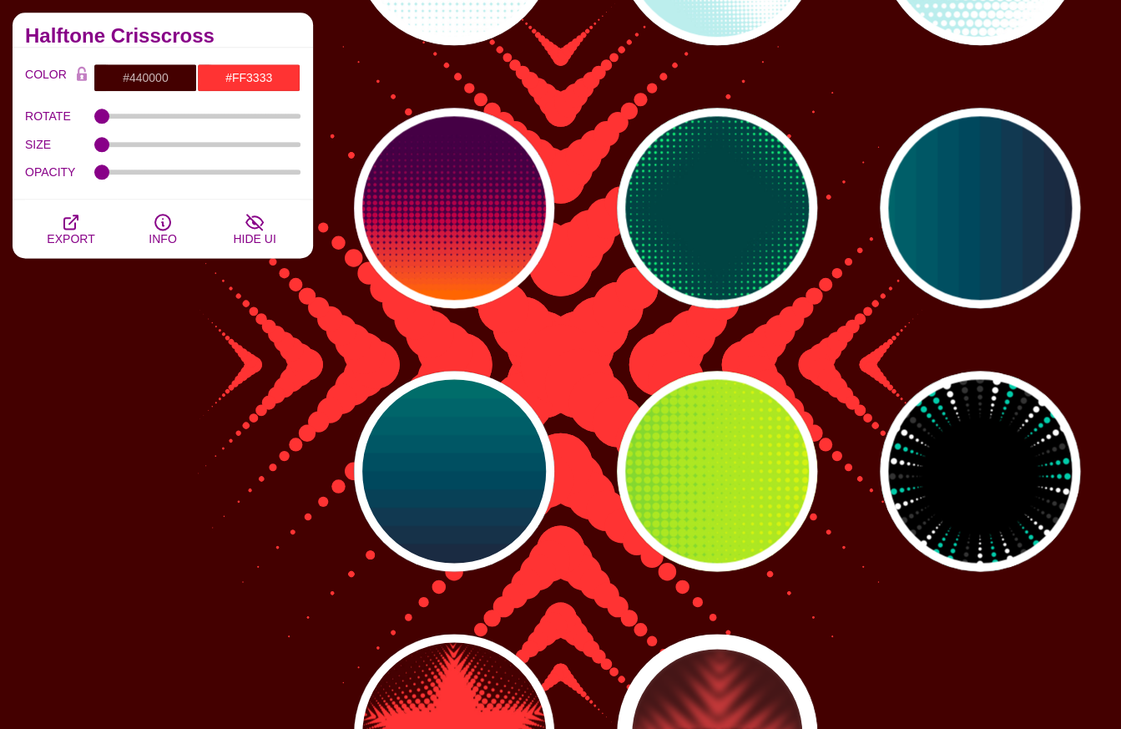
scroll to position [436, 0]
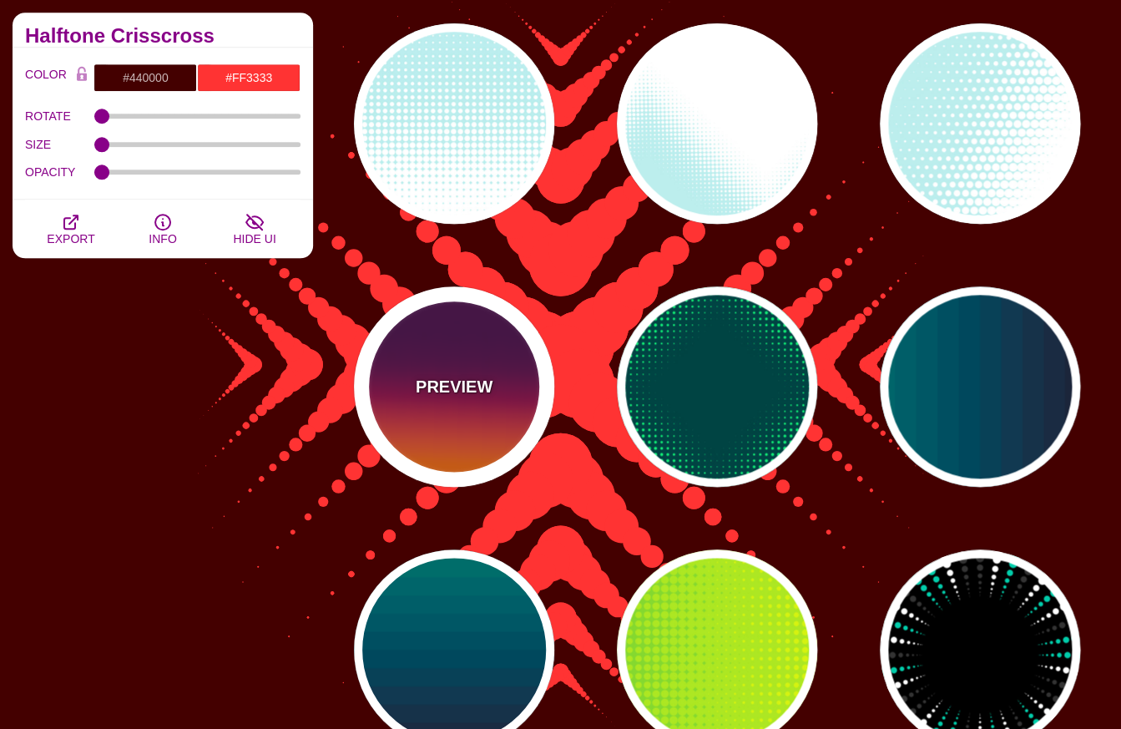
click at [466, 350] on div "PREVIEW" at bounding box center [454, 386] width 200 height 200
type input "#440044"
type input "#FF6600"
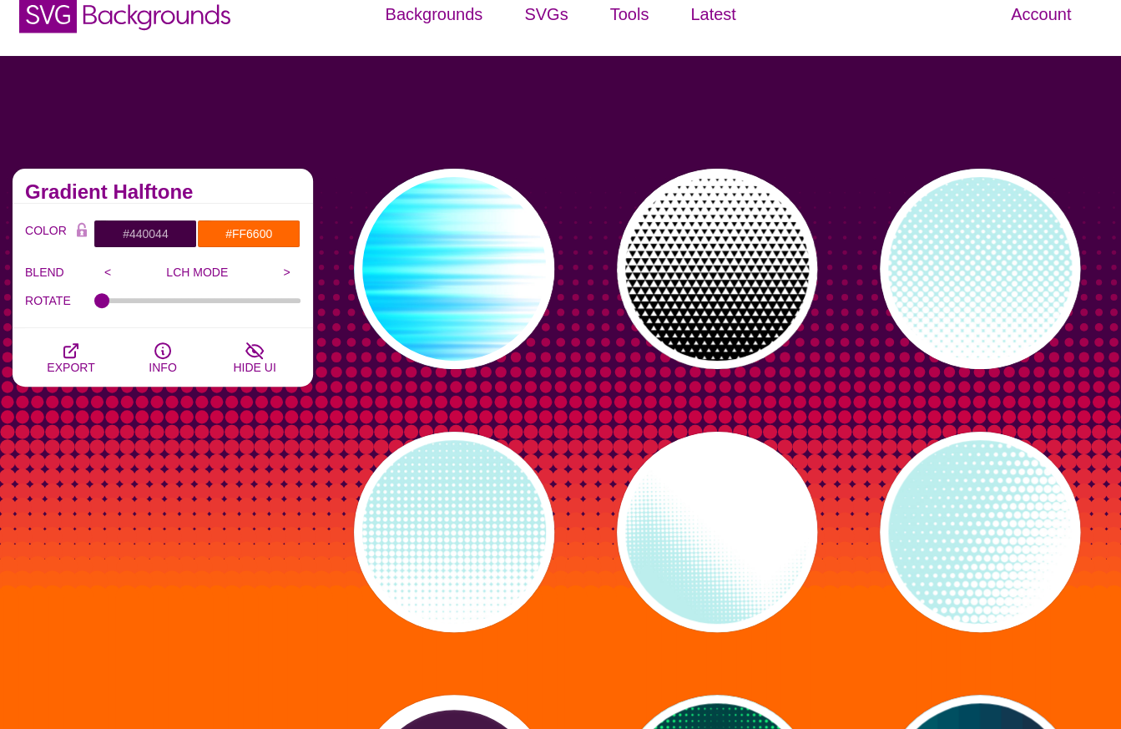
scroll to position [0, 0]
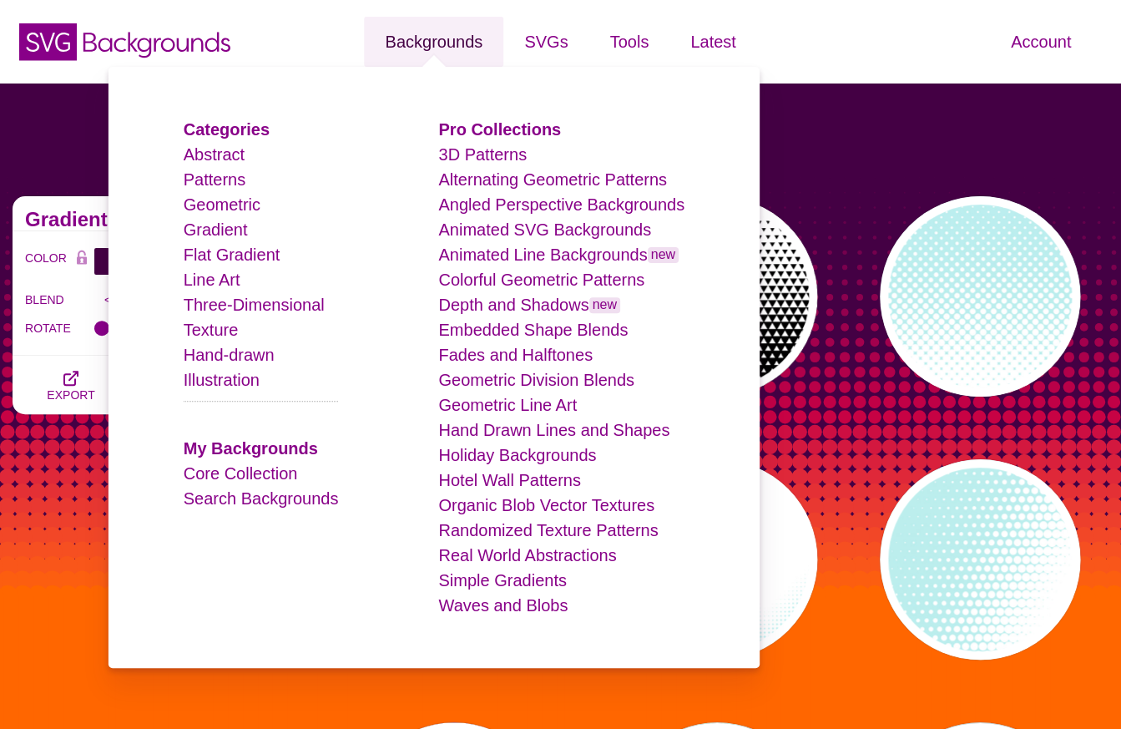
click at [412, 45] on link "Backgrounds" at bounding box center [433, 42] width 139 height 50
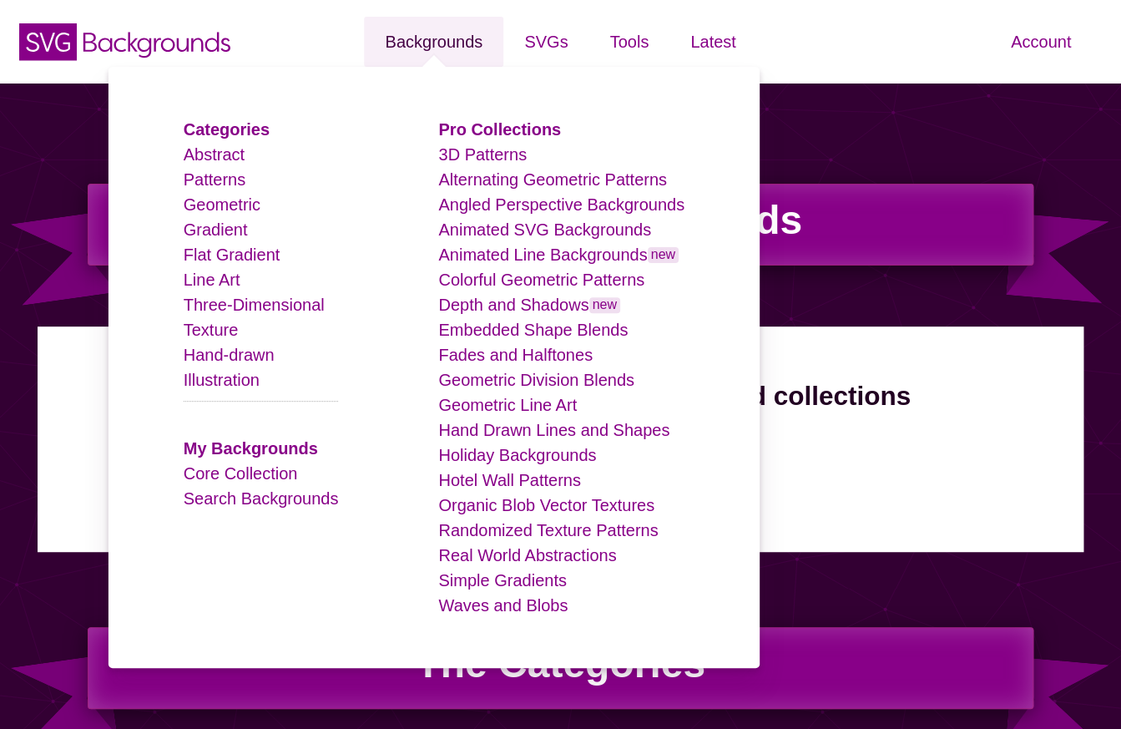
click at [412, 44] on link "Backgrounds" at bounding box center [433, 42] width 139 height 50
drag, startPoint x: 0, startPoint y: 0, endPoint x: 412, endPoint y: 44, distance: 413.9
click at [412, 44] on link "Backgrounds" at bounding box center [433, 42] width 139 height 50
click at [228, 281] on link "Line Art" at bounding box center [212, 279] width 57 height 18
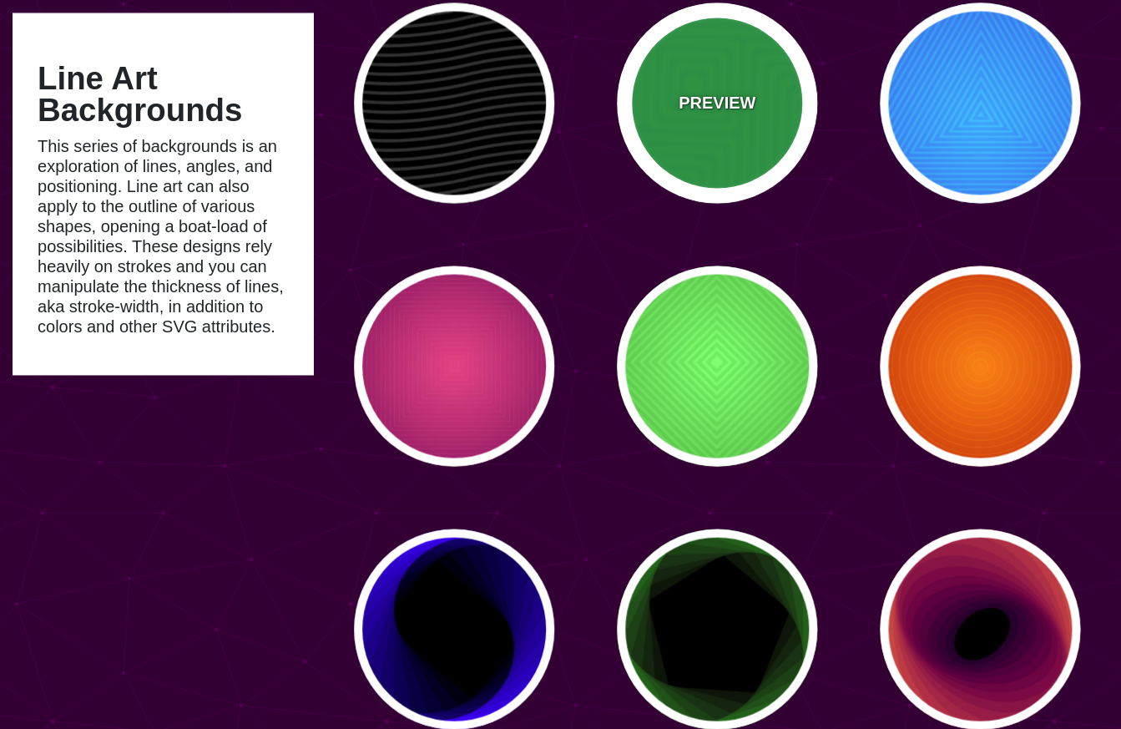
scroll to position [1002, 0]
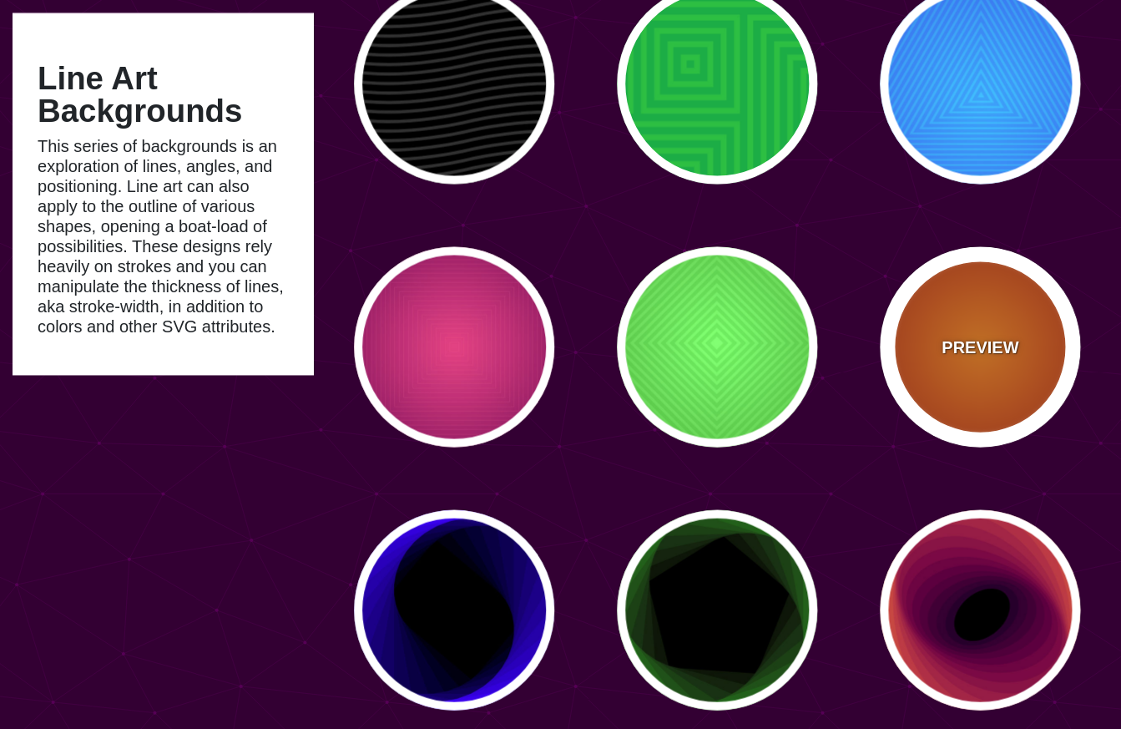
click at [947, 339] on p "PREVIEW" at bounding box center [980, 346] width 77 height 25
type input "#FF0000"
type input "#990000"
type input "#FFFF00"
type input "#FF4400"
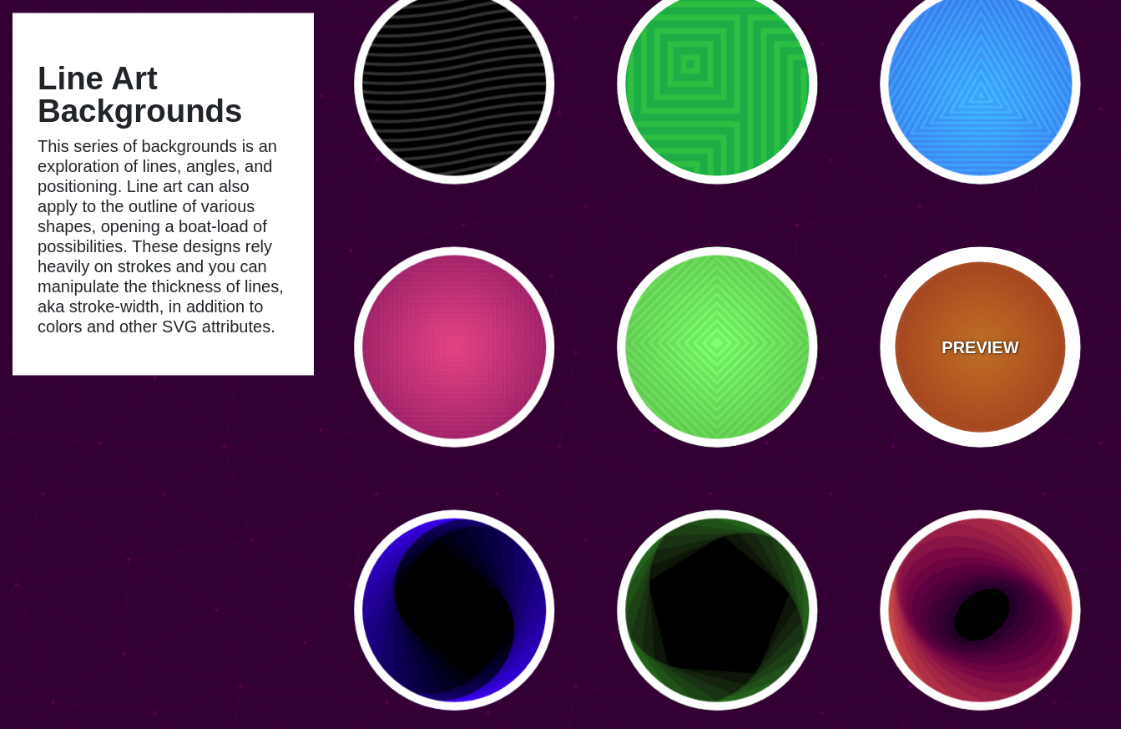
type input "2"
type input "60"
type input "70"
type input "0.5"
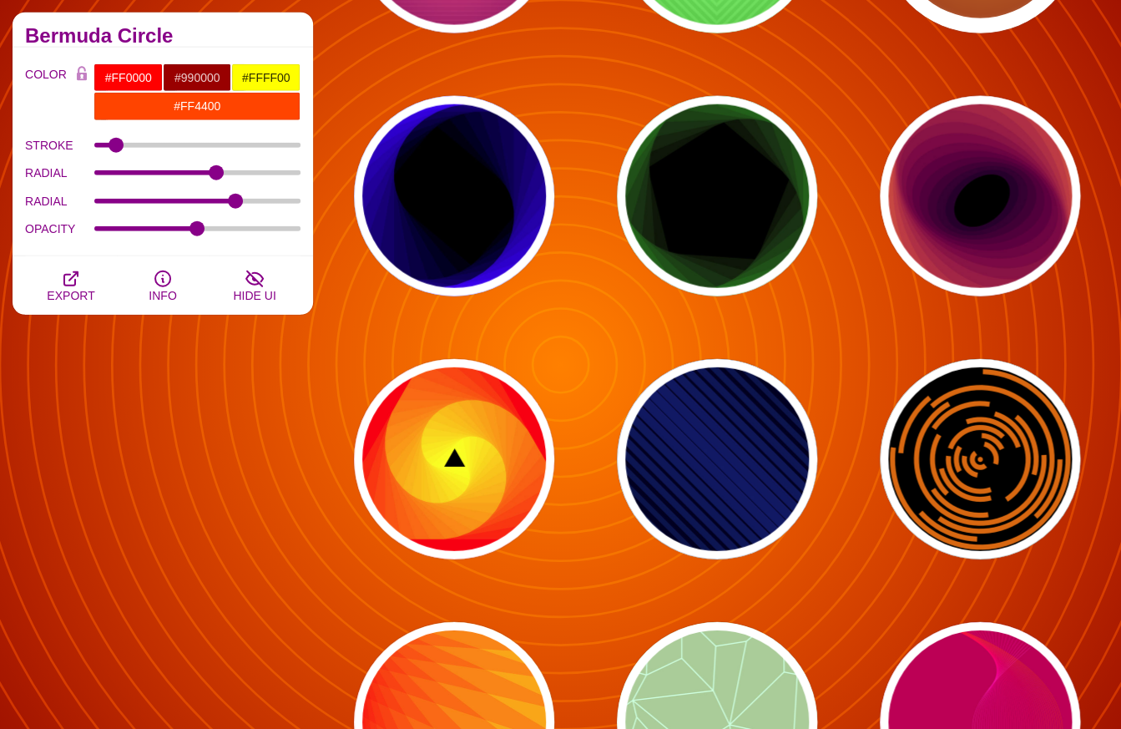
scroll to position [1417, 0]
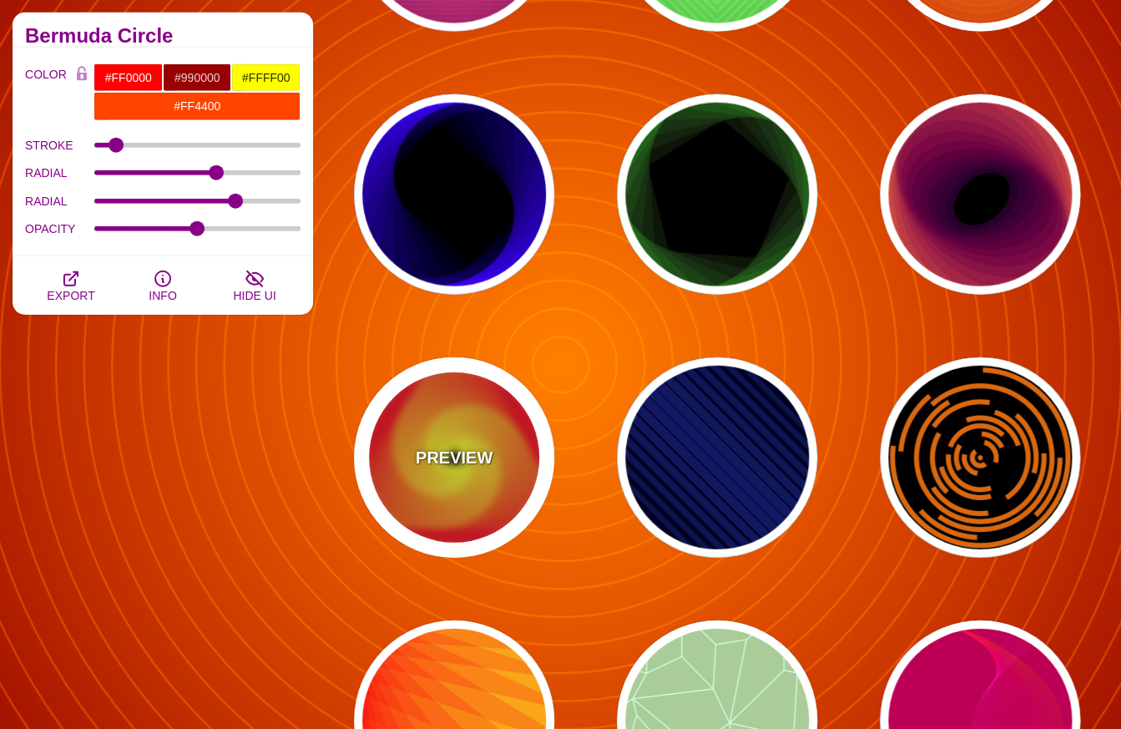
click at [411, 457] on div "PREVIEW" at bounding box center [454, 457] width 200 height 200
type input "#000000"
type input "#FFFF00"
type input "#FF0000"
type input "0"
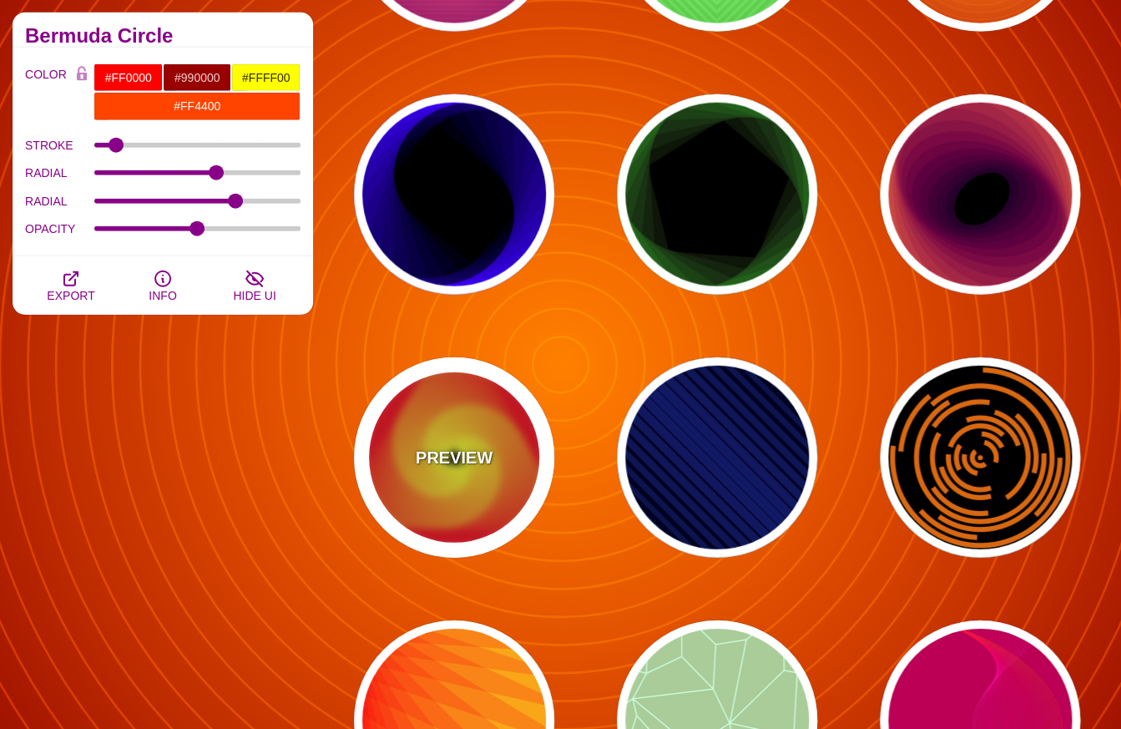
type input "0"
type input "200"
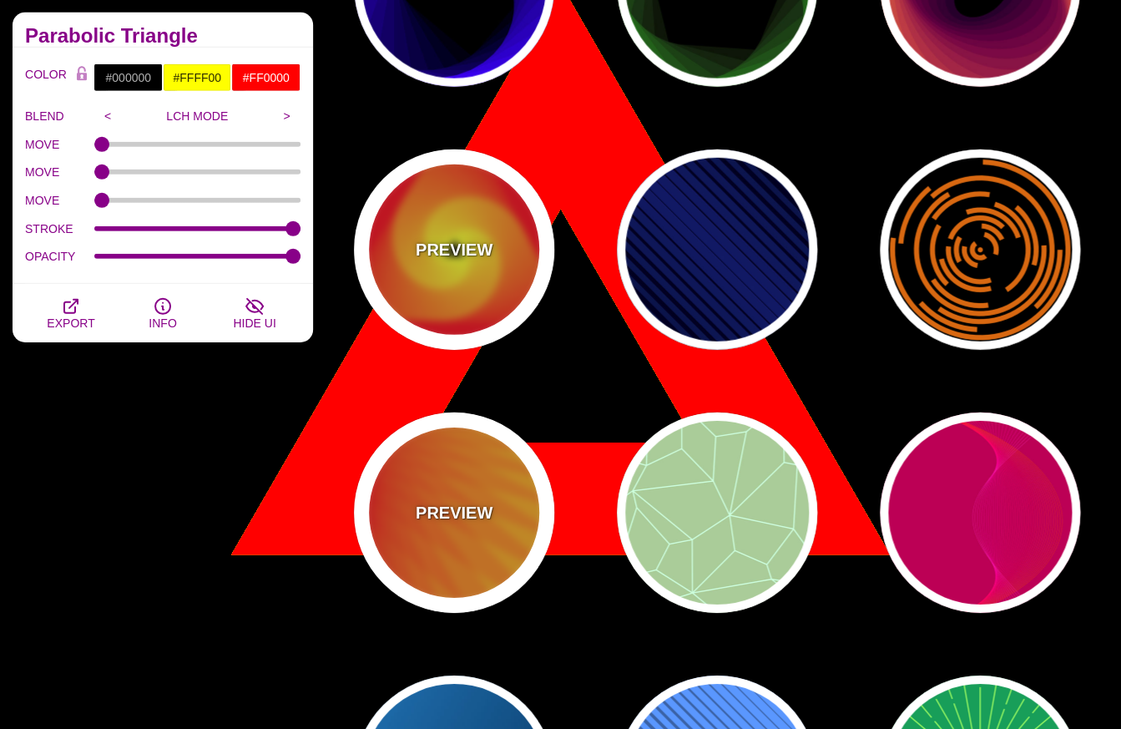
scroll to position [1635, 0]
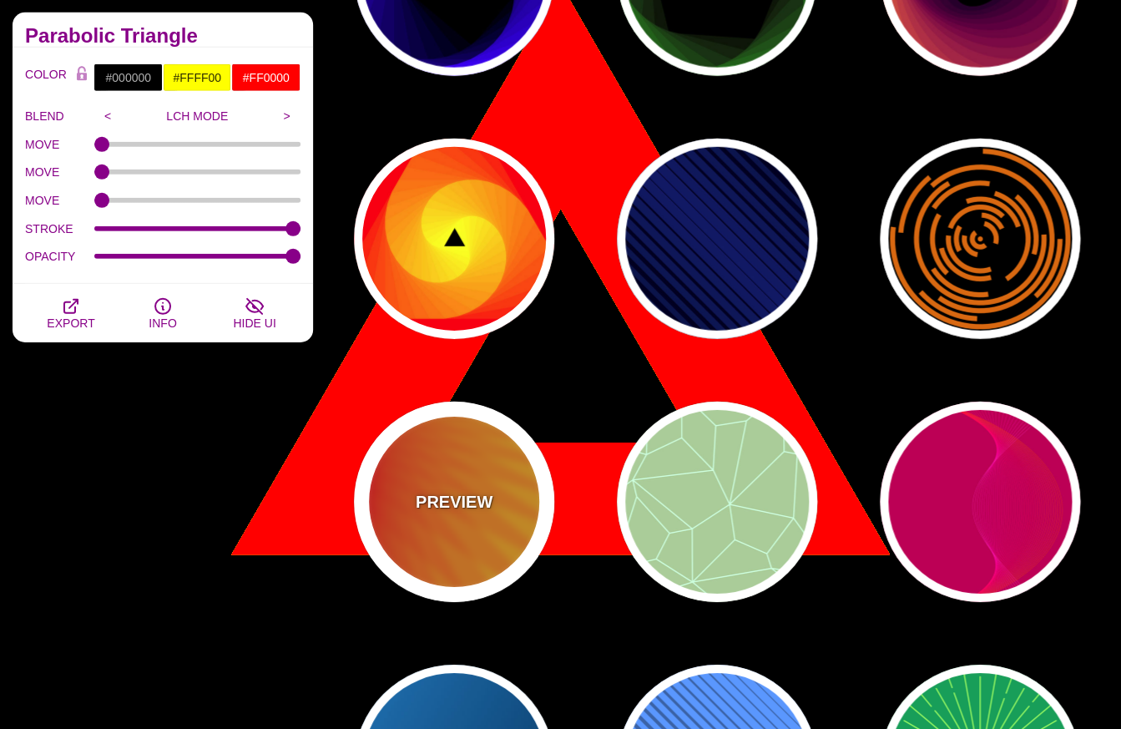
click at [436, 468] on div "PREVIEW" at bounding box center [454, 501] width 200 height 200
type input "#FFFF00"
type input "#FF0000"
type input "100"
type input "0.2"
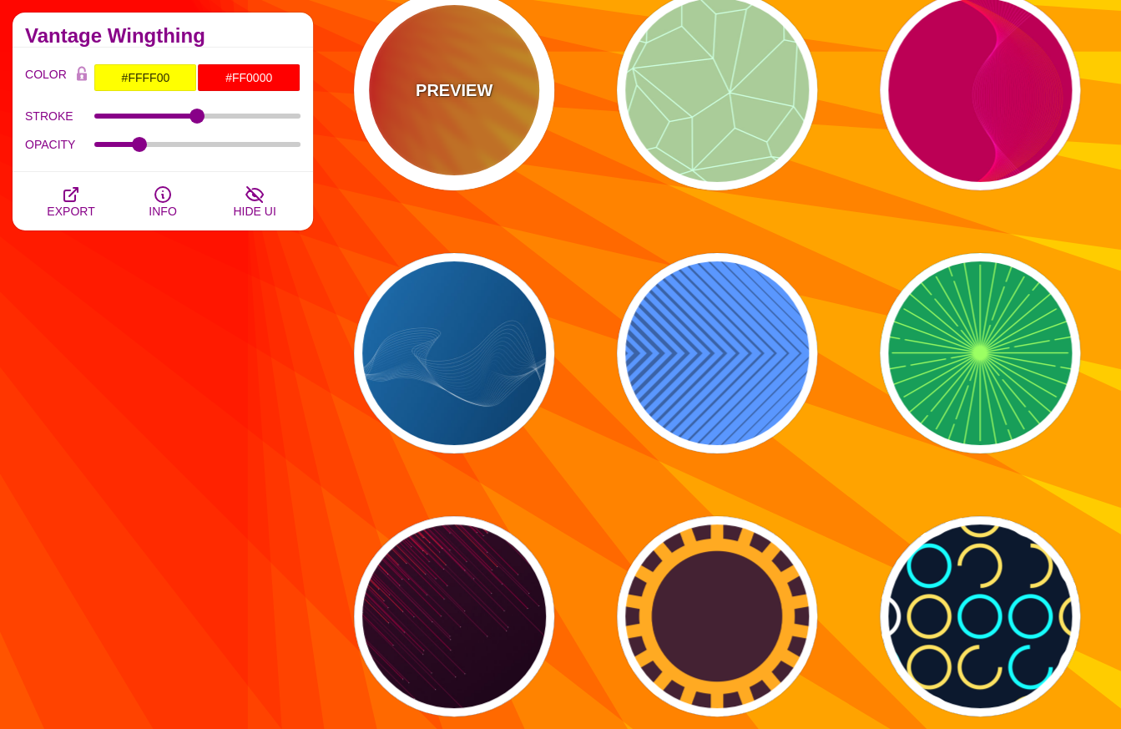
scroll to position [2062, 0]
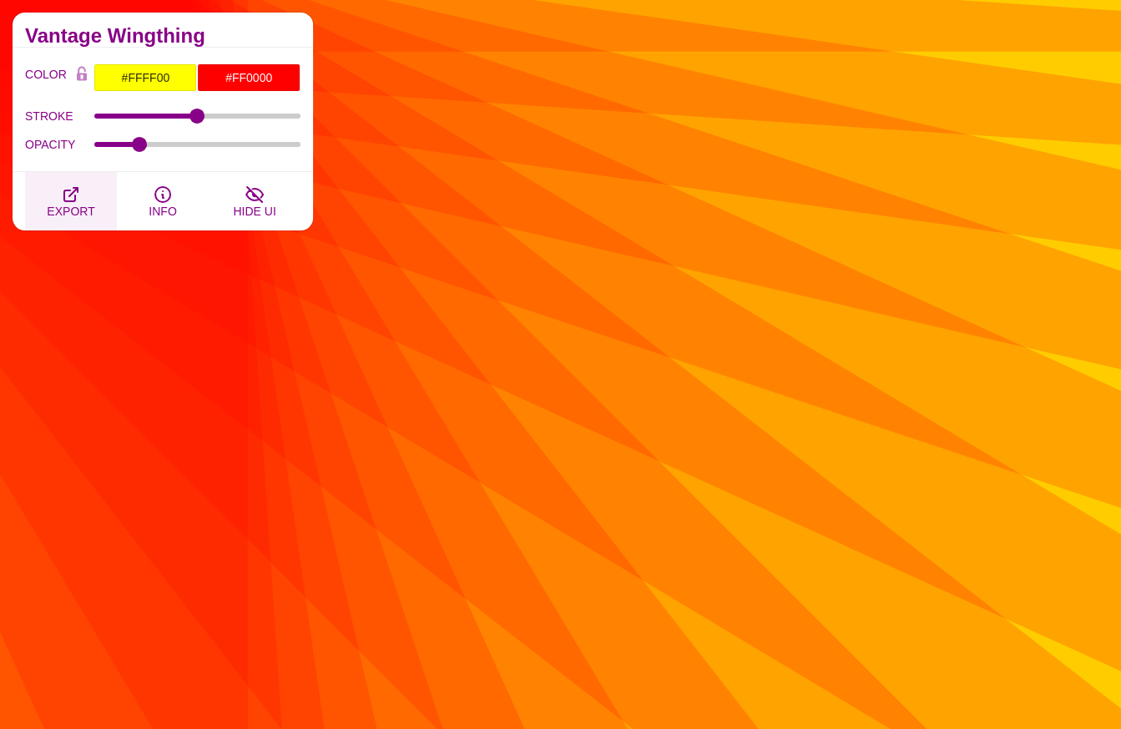
click at [73, 203] on icon "button" at bounding box center [71, 194] width 20 height 20
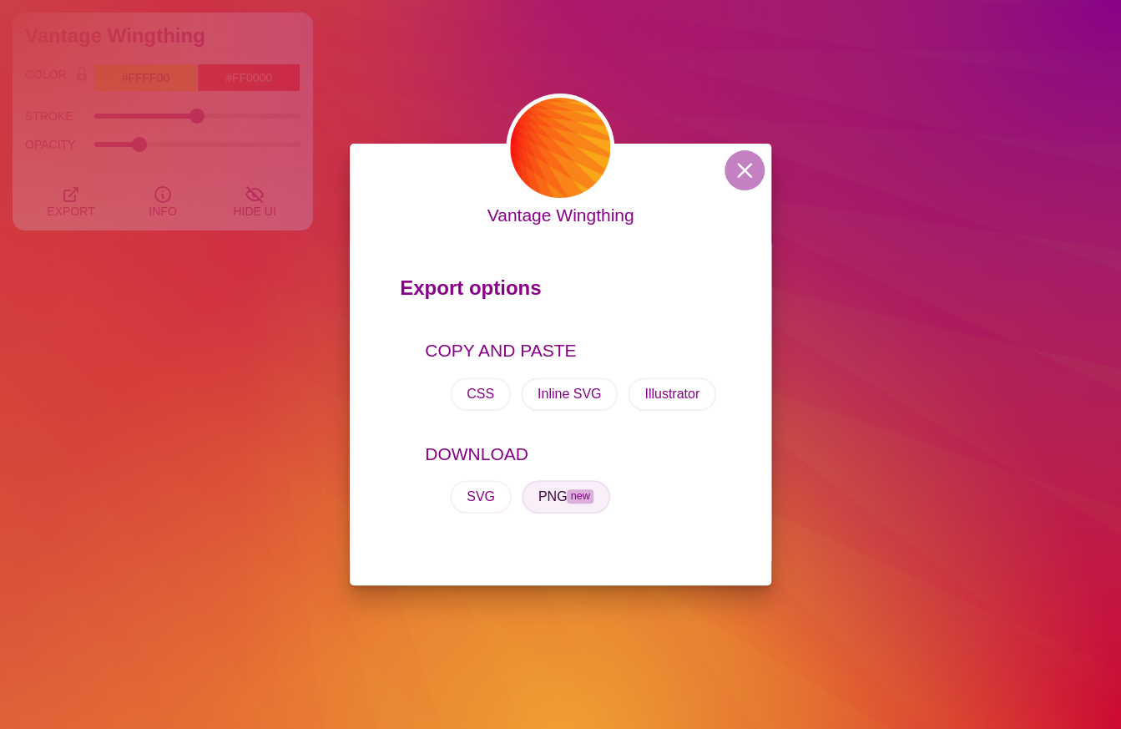
click at [550, 502] on button "PNG new" at bounding box center [566, 496] width 88 height 33
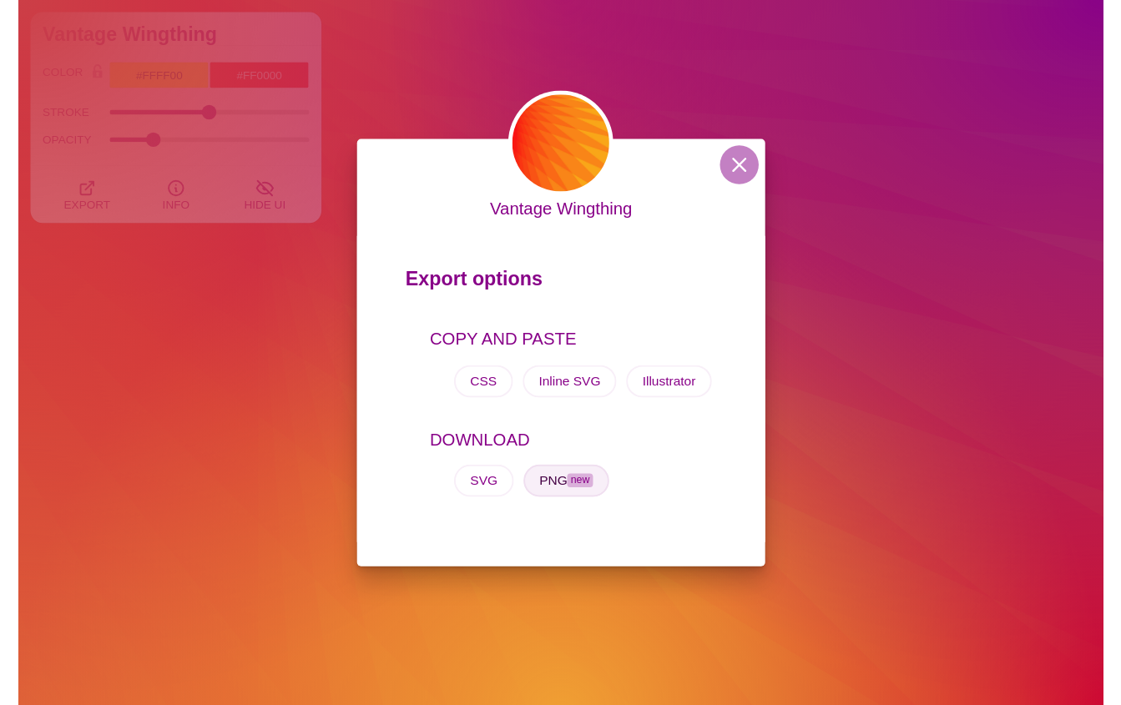
scroll to position [2053, 0]
